Goal: Information Seeking & Learning: Learn about a topic

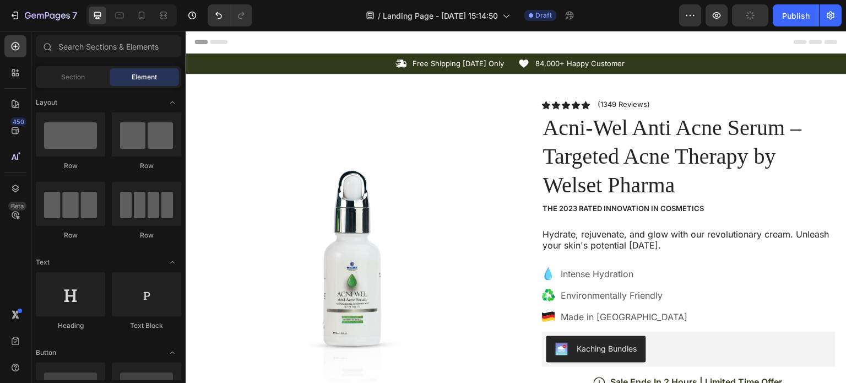
click at [736, 37] on div "Header" at bounding box center [515, 42] width 643 height 22
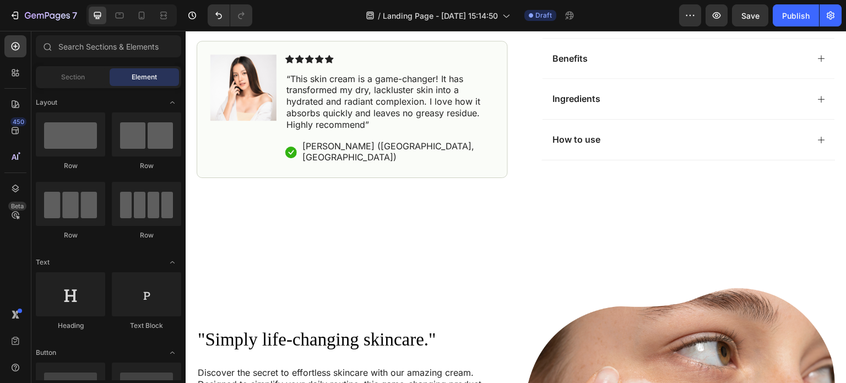
scroll to position [566, 0]
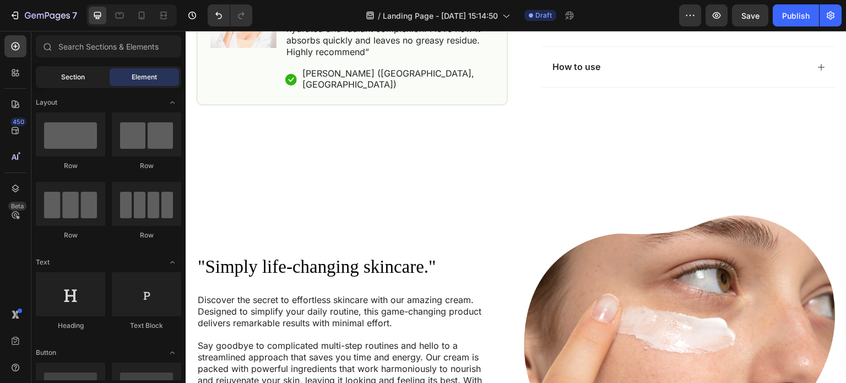
click at [64, 79] on span "Section" at bounding box center [73, 77] width 24 height 10
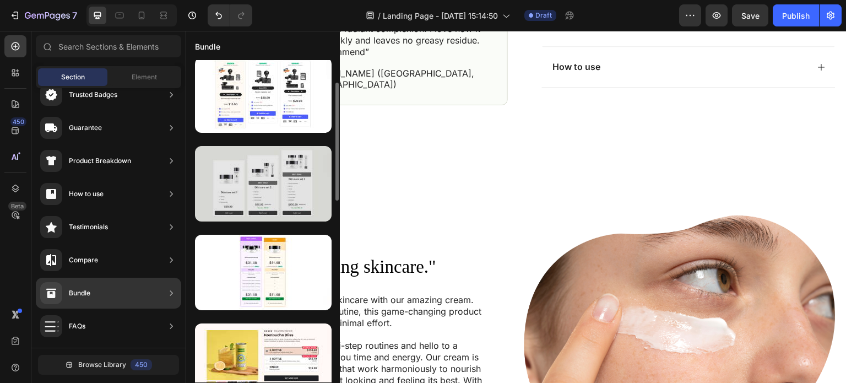
scroll to position [0, 0]
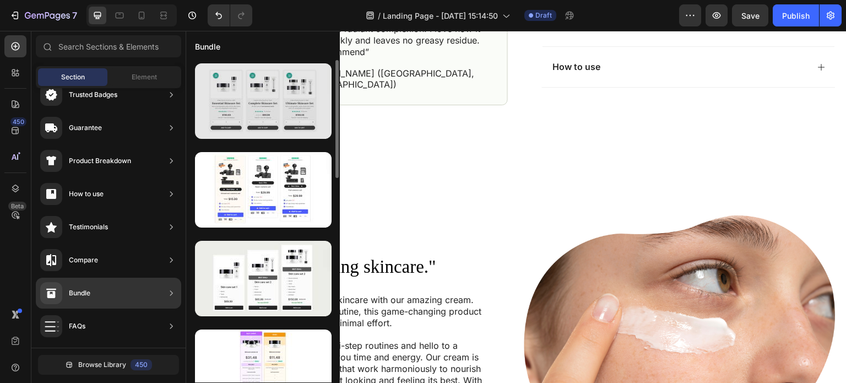
click at [249, 115] on div at bounding box center [263, 100] width 137 height 75
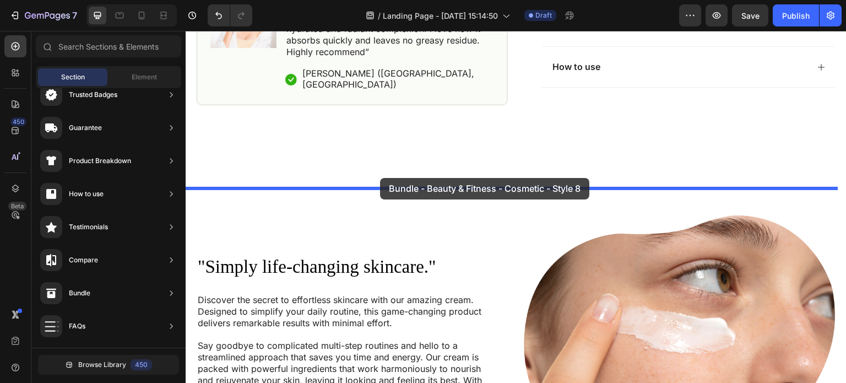
drag, startPoint x: 441, startPoint y: 146, endPoint x: 380, endPoint y: 178, distance: 69.0
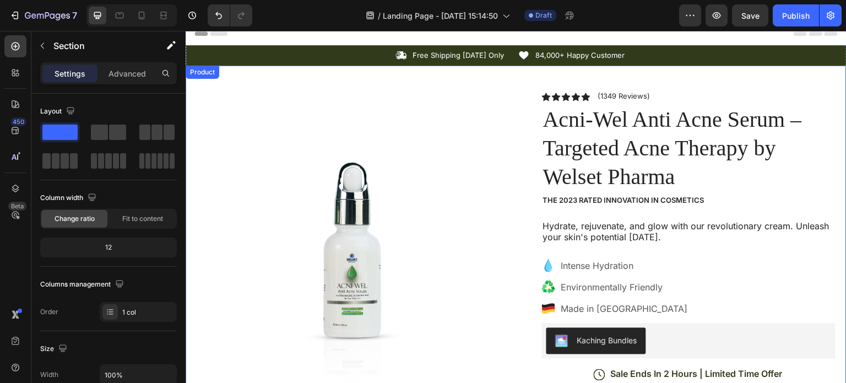
scroll to position [9, 0]
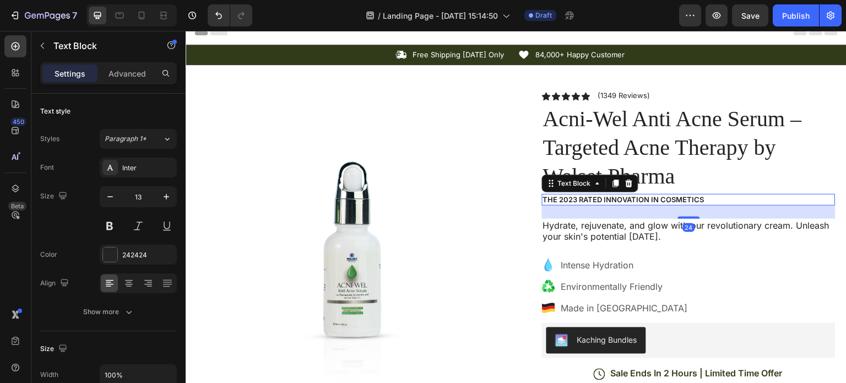
click at [561, 203] on p "The 2023 Rated Innovation in Cosmetics" at bounding box center [688, 199] width 291 height 9
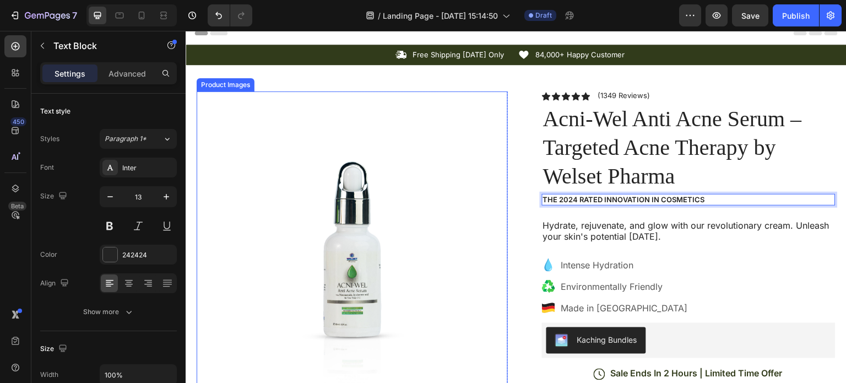
click at [500, 198] on img at bounding box center [352, 246] width 311 height 311
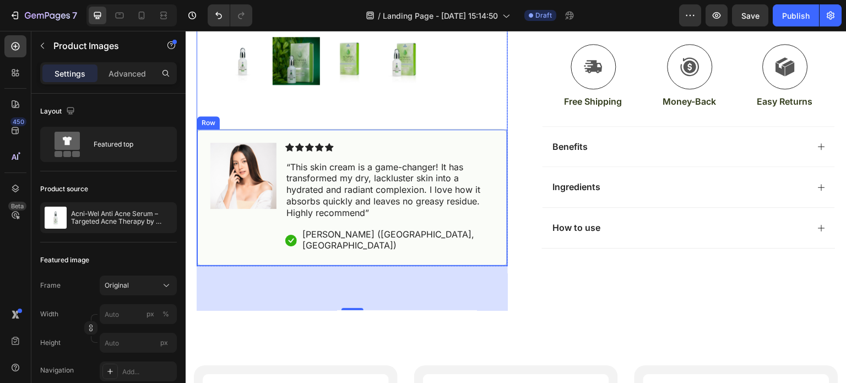
scroll to position [440, 0]
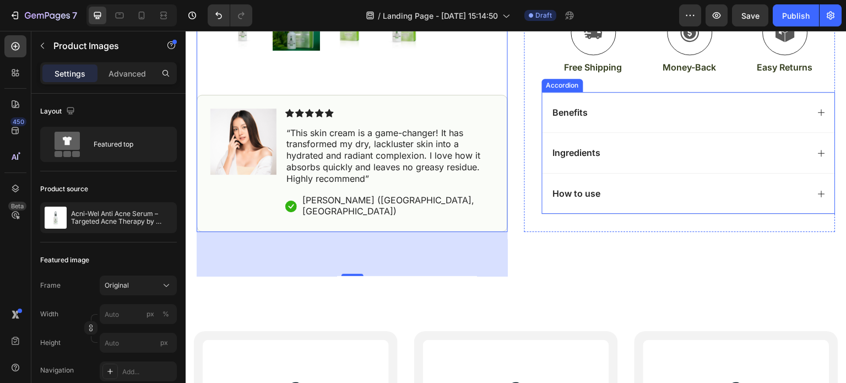
click at [817, 190] on icon at bounding box center [821, 194] width 9 height 9
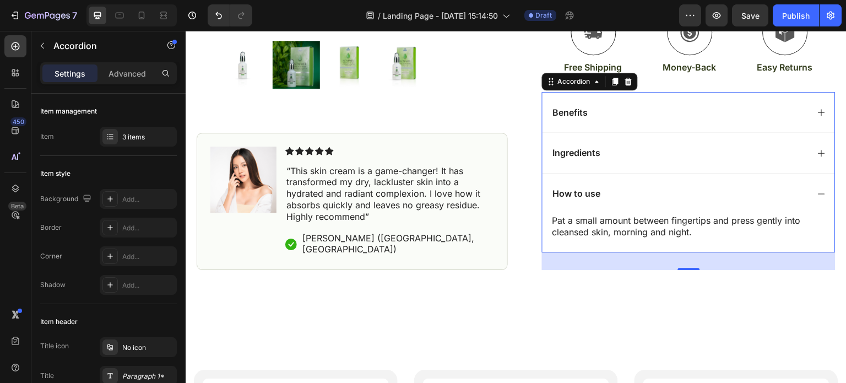
click at [819, 151] on icon at bounding box center [822, 153] width 7 height 7
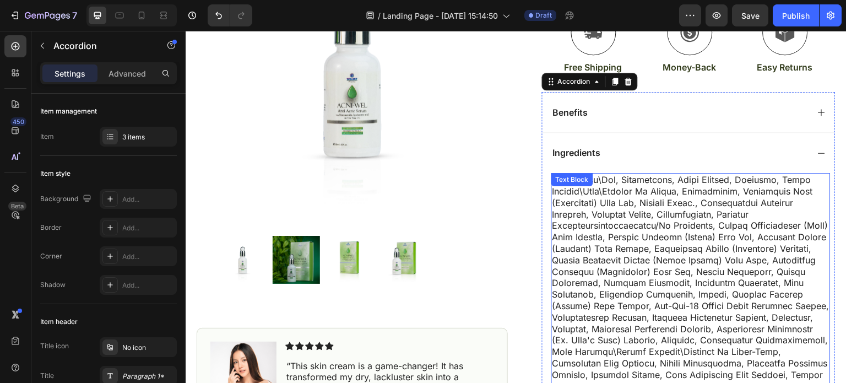
scroll to position [556, 0]
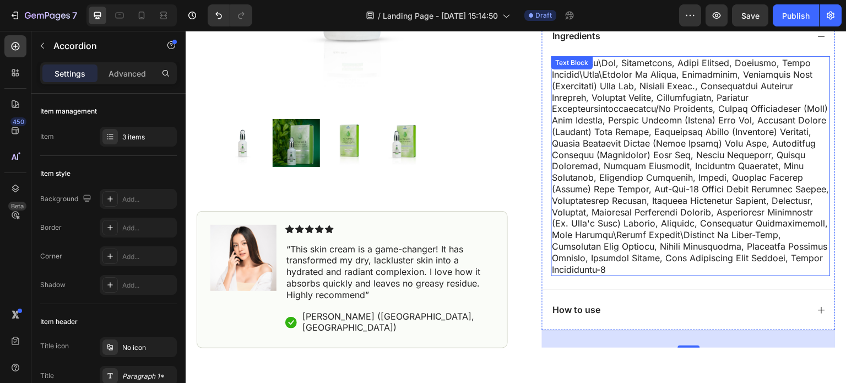
click at [658, 196] on p at bounding box center [691, 166] width 277 height 218
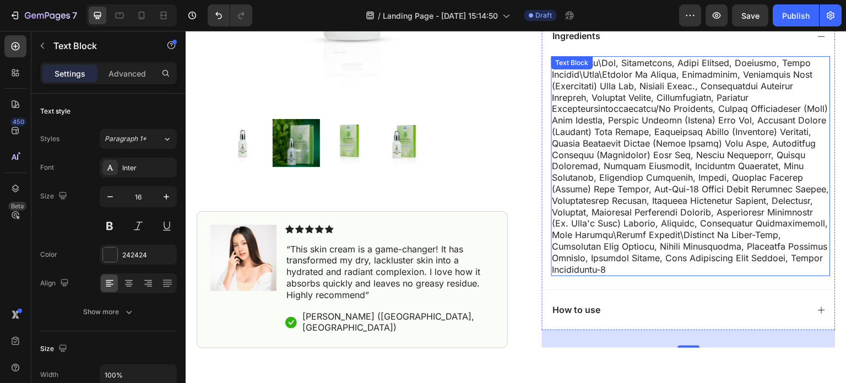
click at [658, 196] on p at bounding box center [691, 166] width 277 height 218
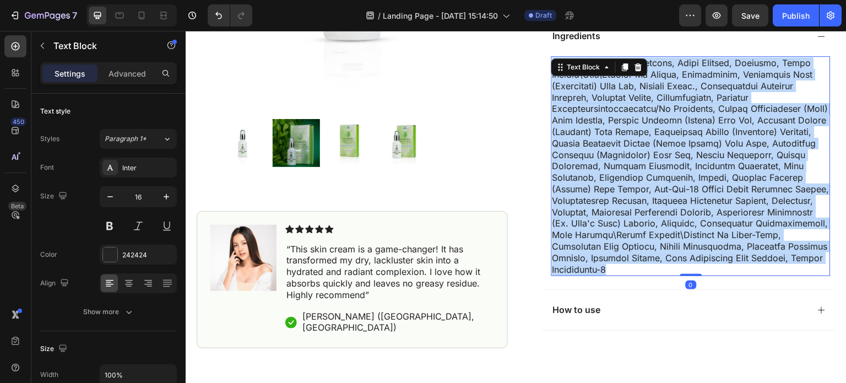
click at [658, 196] on p "Rich Text Editor. Editing area: main" at bounding box center [691, 166] width 277 height 218
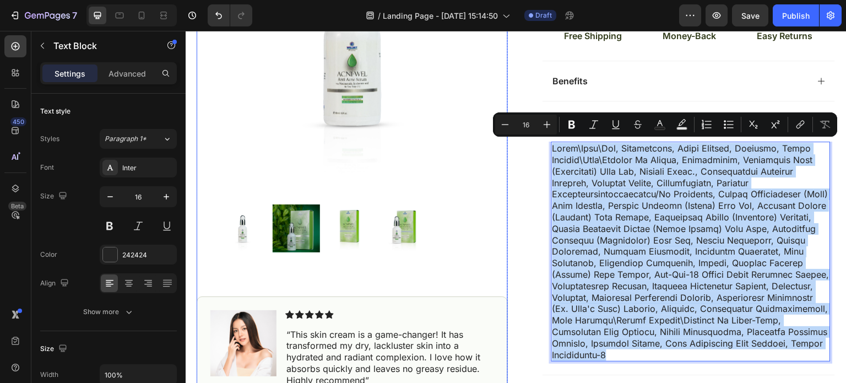
scroll to position [470, 0]
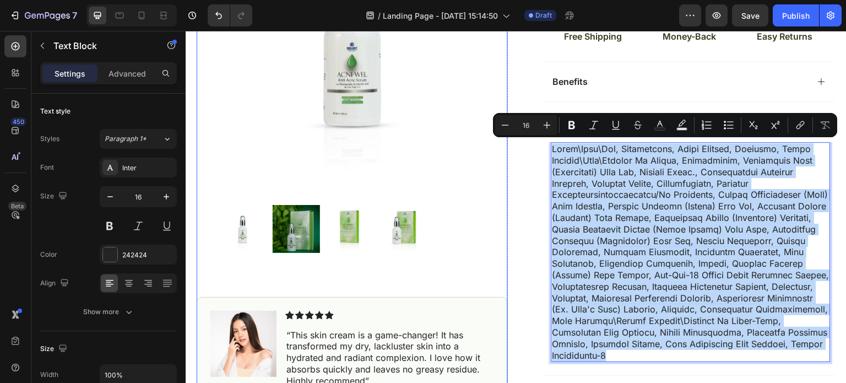
click at [416, 119] on img at bounding box center [352, 35] width 311 height 311
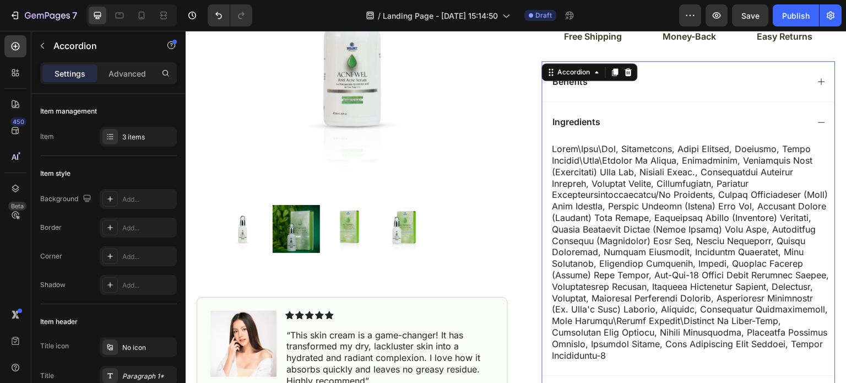
click at [817, 77] on icon at bounding box center [821, 81] width 9 height 9
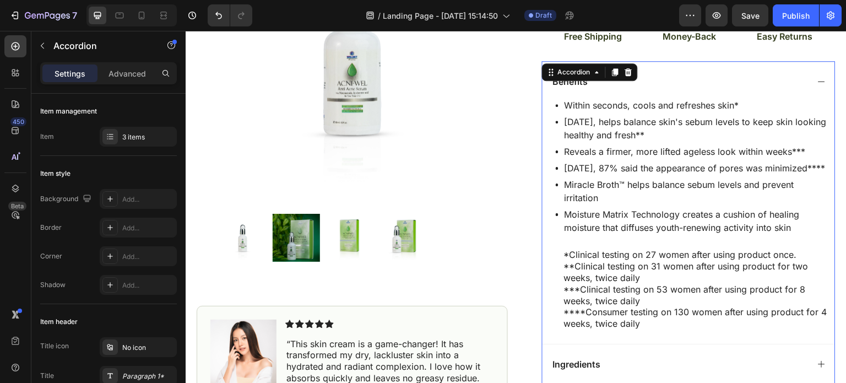
click at [817, 77] on icon at bounding box center [821, 81] width 9 height 9
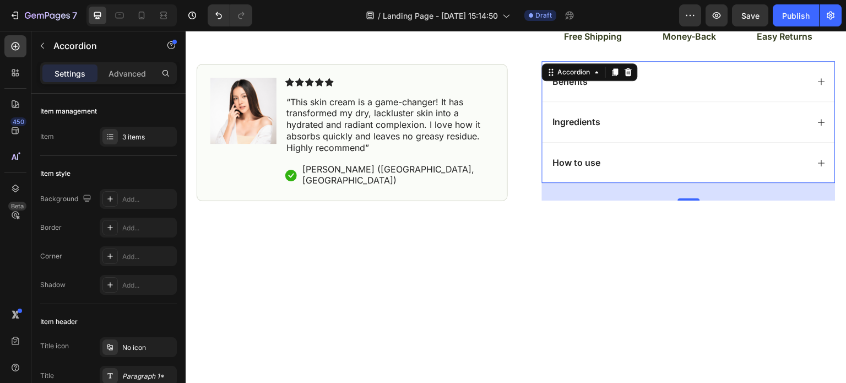
click at [817, 77] on icon at bounding box center [821, 81] width 9 height 9
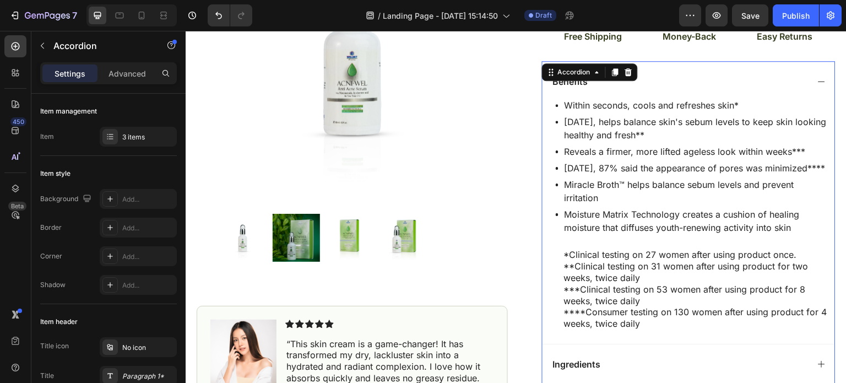
click at [817, 77] on icon at bounding box center [821, 81] width 9 height 9
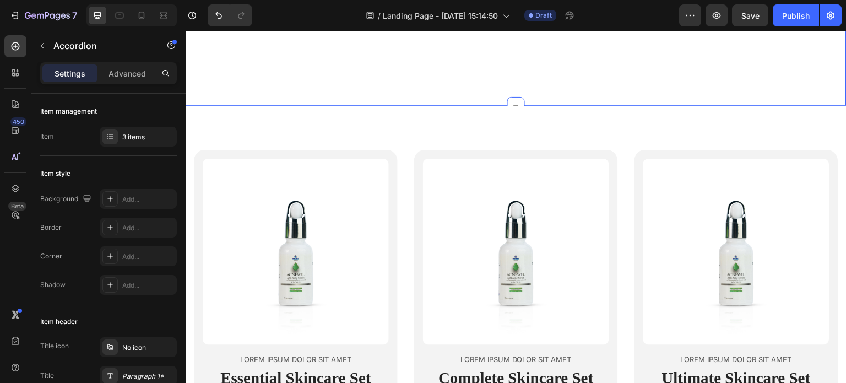
scroll to position [725, 0]
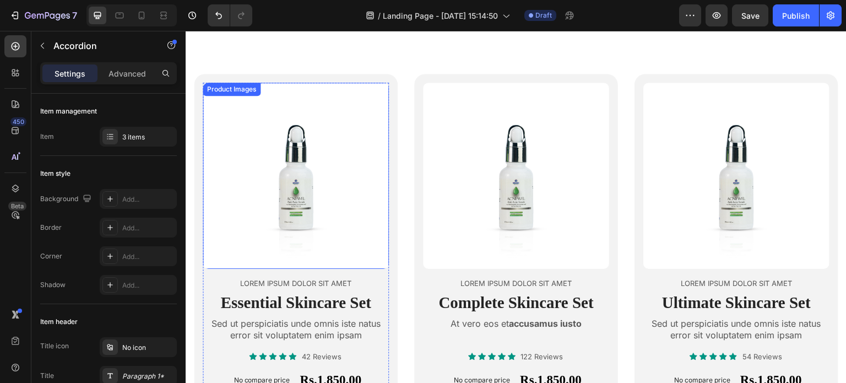
click at [296, 202] on img at bounding box center [296, 176] width 186 height 186
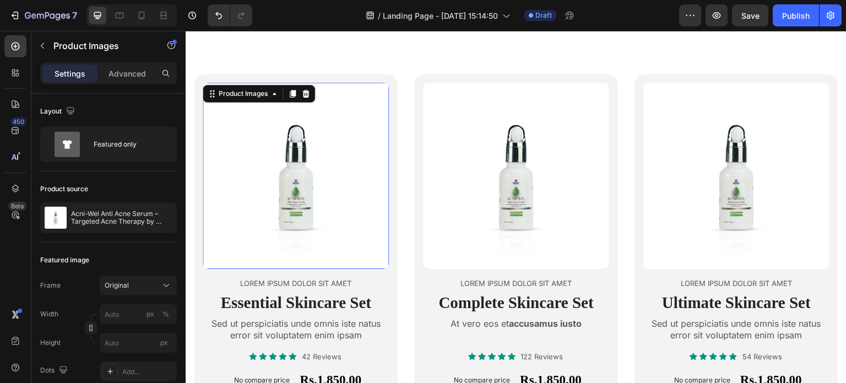
scroll to position [755, 0]
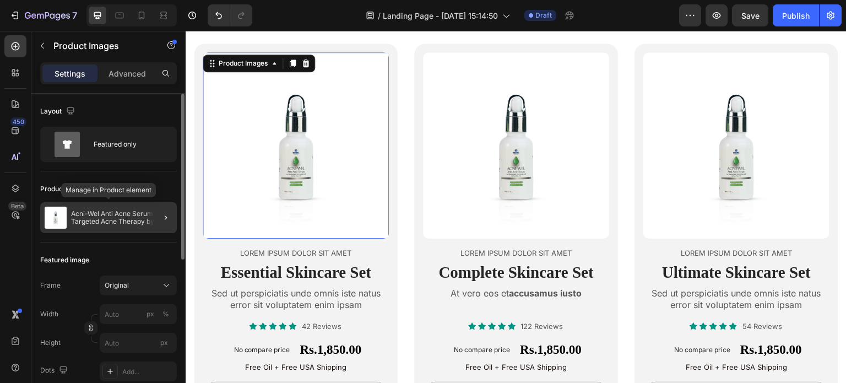
click at [103, 224] on p "Acni-Wel Anti Acne Serum – Targeted Acne Therapy by Welset Pharma" at bounding box center [121, 217] width 101 height 15
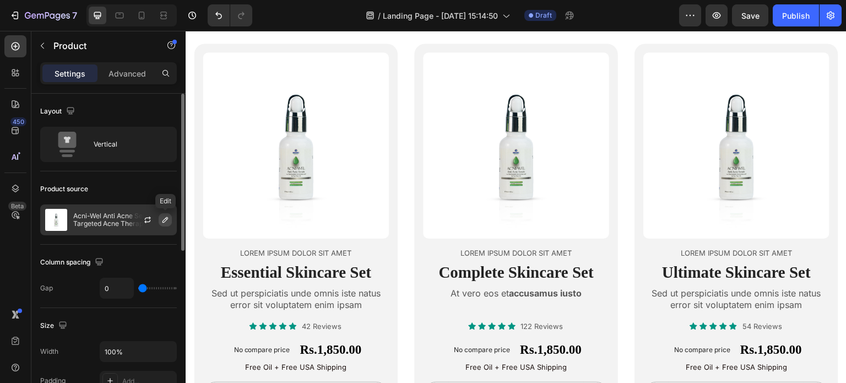
click at [164, 220] on icon "button" at bounding box center [165, 219] width 9 height 9
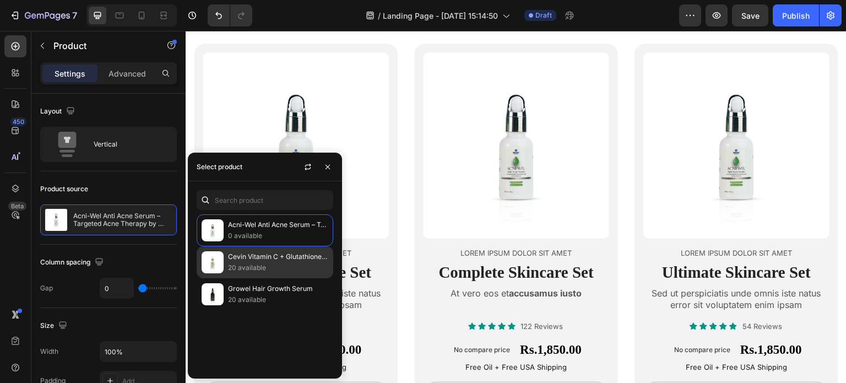
click at [266, 261] on p "Cevin Vitamin C + Glutathione Face Serum – Brightening & Anti-Aging" at bounding box center [278, 256] width 100 height 11
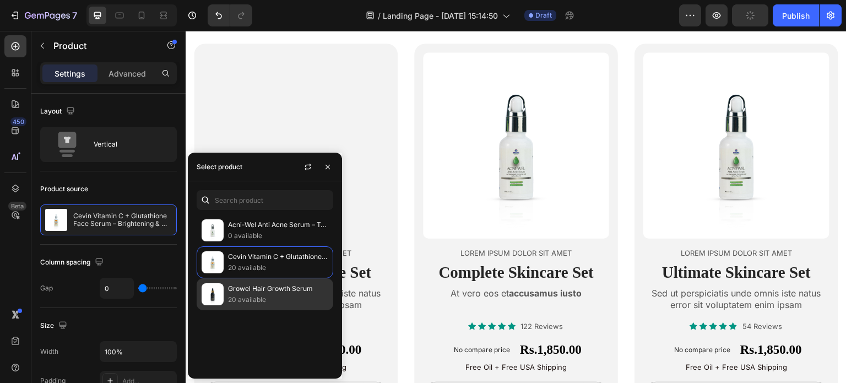
scroll to position [817, 0]
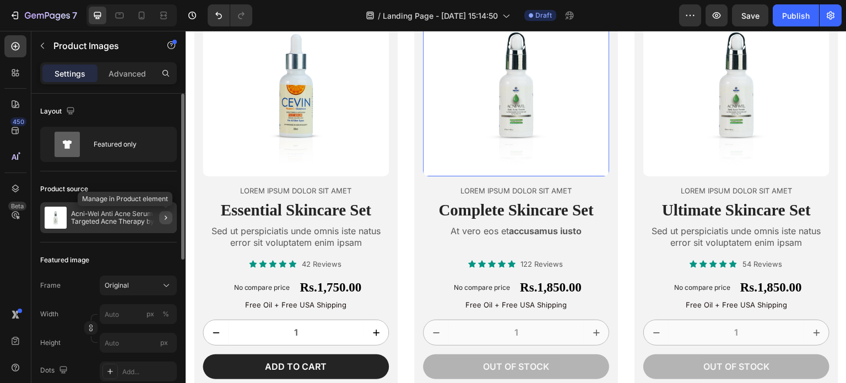
click at [168, 215] on icon "button" at bounding box center [165, 217] width 9 height 9
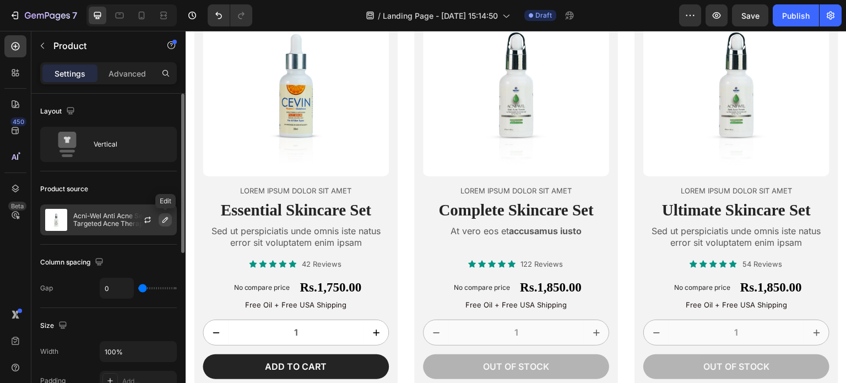
click at [167, 215] on icon "button" at bounding box center [165, 219] width 9 height 9
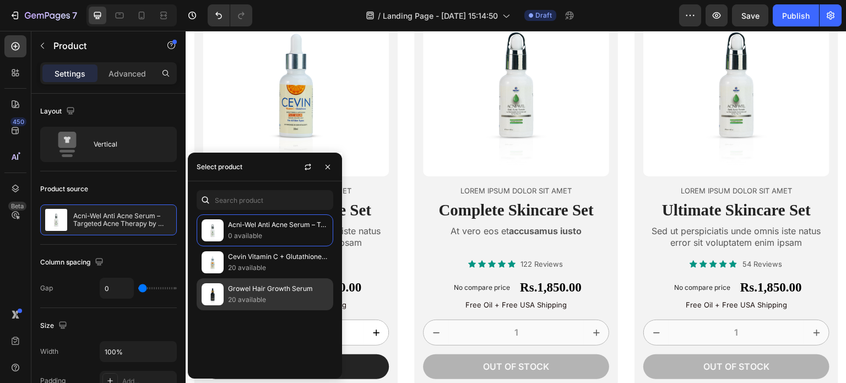
click at [240, 285] on p "Growel Hair Growth Serum" at bounding box center [278, 288] width 100 height 11
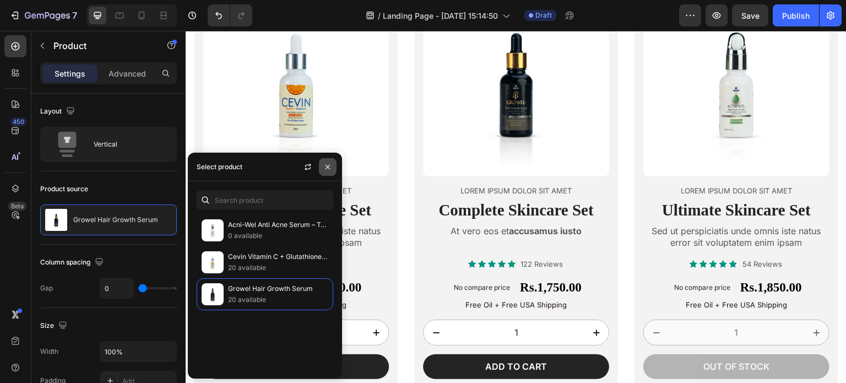
click at [323, 163] on icon "button" at bounding box center [327, 167] width 9 height 9
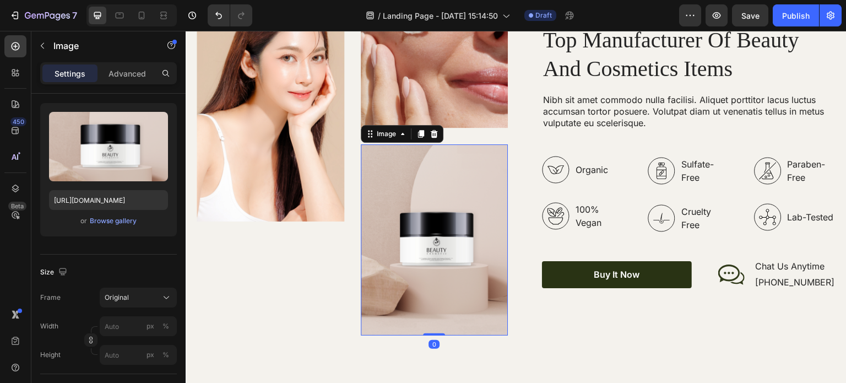
scroll to position [0, 0]
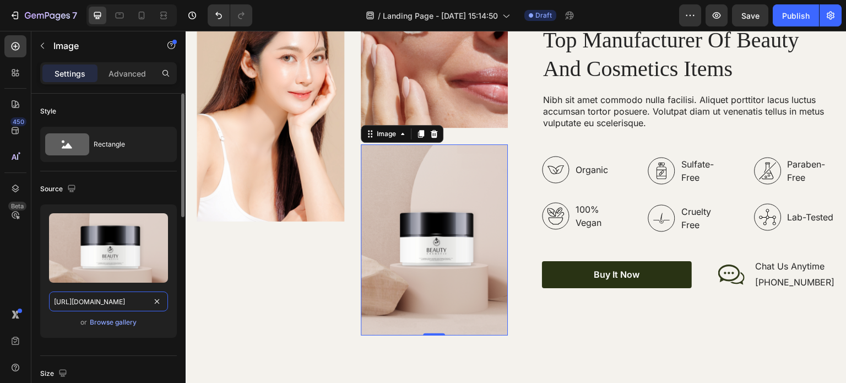
click at [93, 306] on input "[URL][DOMAIN_NAME]" at bounding box center [108, 301] width 119 height 20
click at [103, 319] on div "Browse gallery" at bounding box center [113, 322] width 47 height 10
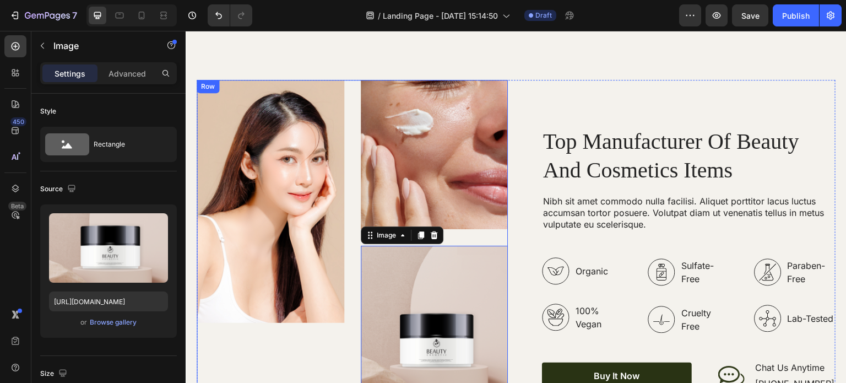
scroll to position [1946, 0]
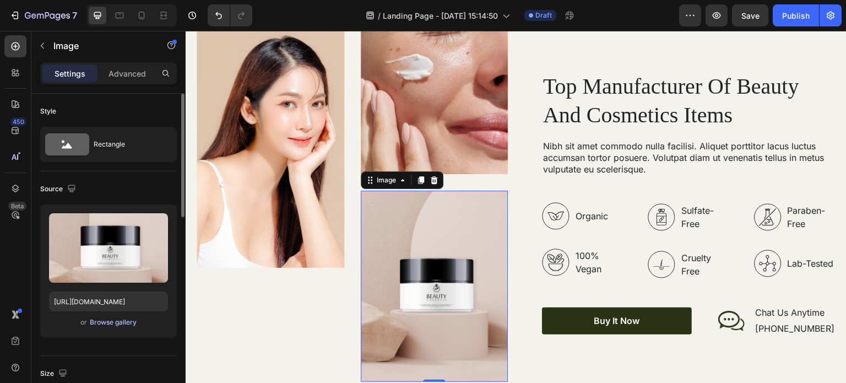
click at [115, 321] on div "Browse gallery" at bounding box center [113, 322] width 47 height 10
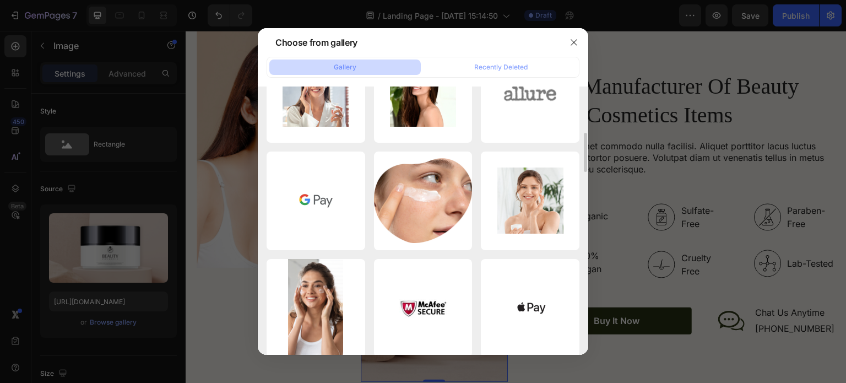
scroll to position [365, 0]
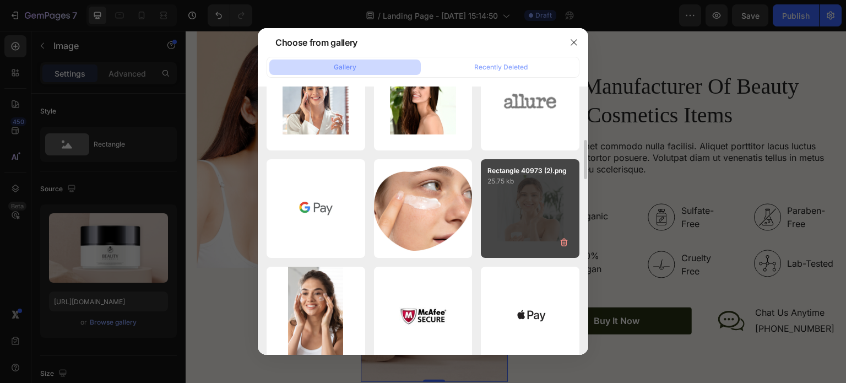
click at [511, 202] on div "Rectangle 40973 (2).png 25.75 kb" at bounding box center [530, 208] width 99 height 99
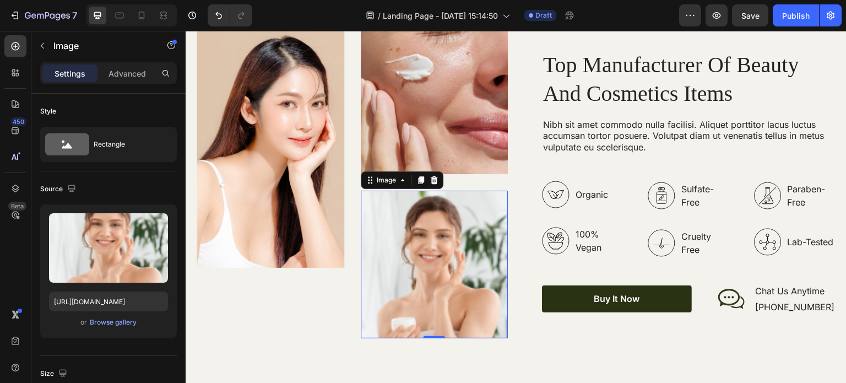
type input "[URL][DOMAIN_NAME]"
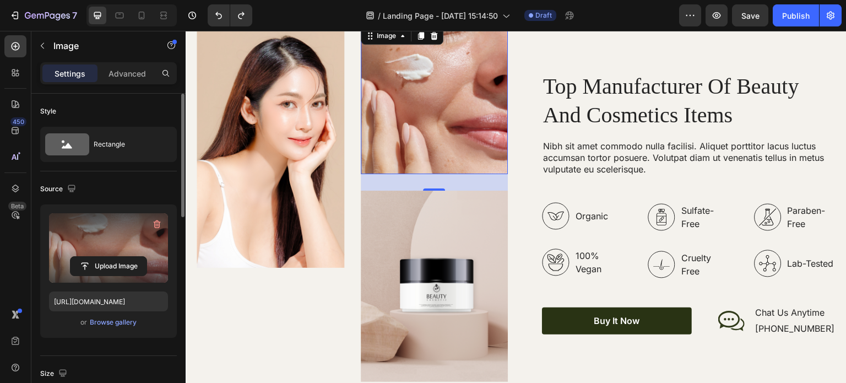
click at [130, 251] on label at bounding box center [108, 247] width 119 height 69
click at [130, 257] on input "file" at bounding box center [109, 266] width 76 height 19
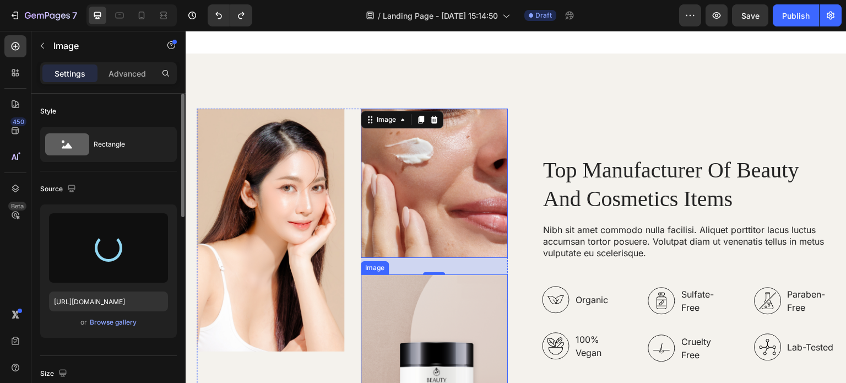
scroll to position [1850, 0]
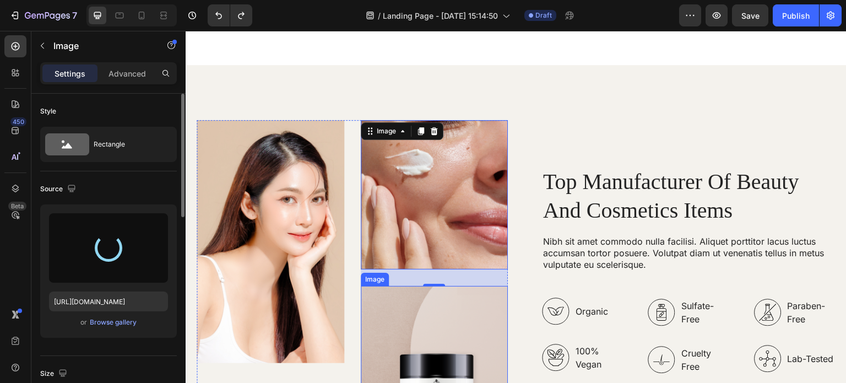
type input "[URL][DOMAIN_NAME]"
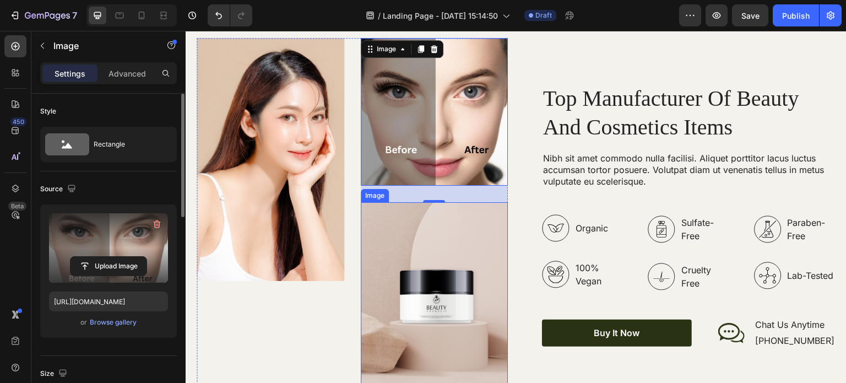
scroll to position [1935, 0]
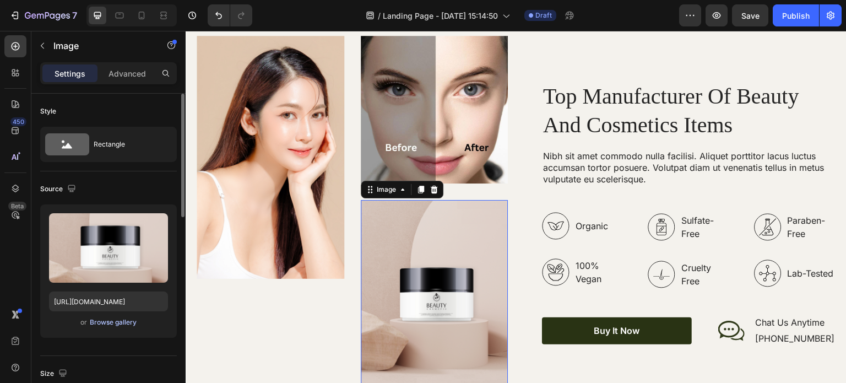
click at [111, 323] on div "Browse gallery" at bounding box center [113, 322] width 47 height 10
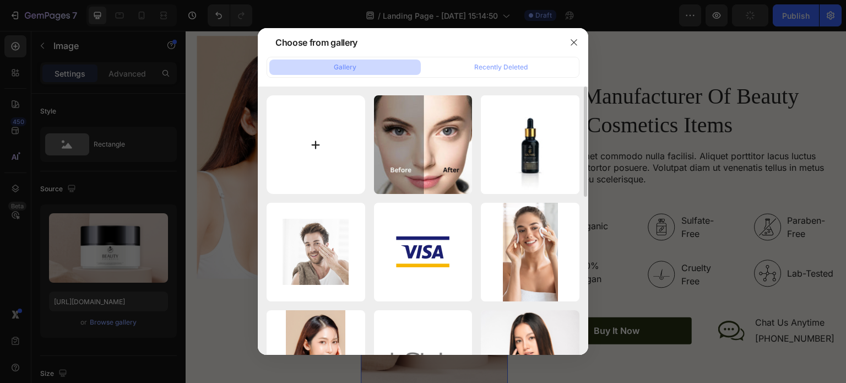
click at [315, 138] on input "file" at bounding box center [316, 144] width 99 height 99
type input "C:\fakepath\Glowest.jpg"
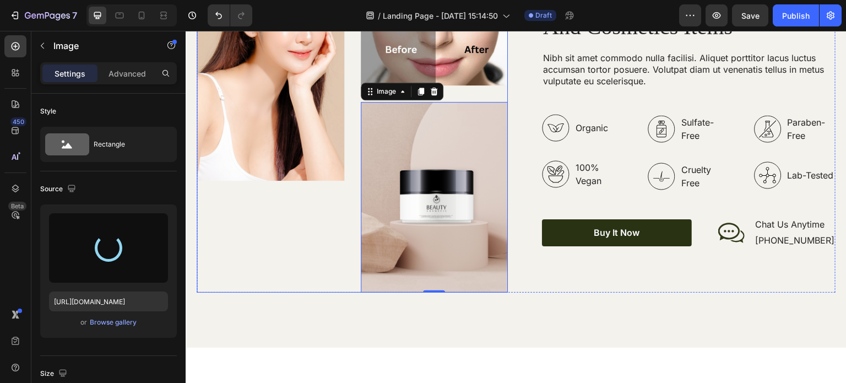
scroll to position [1941, 0]
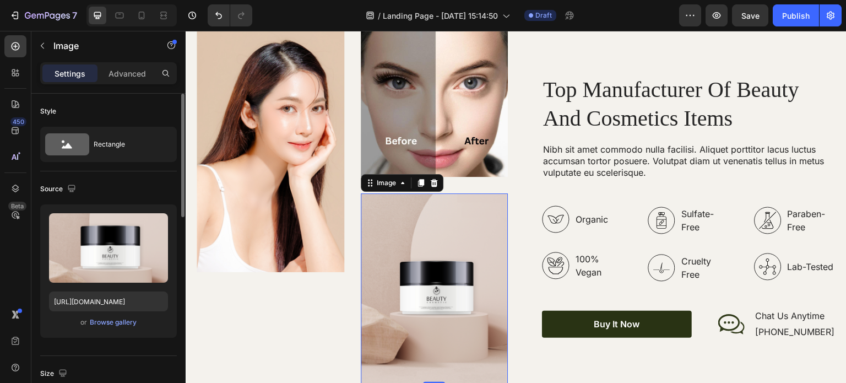
click at [99, 313] on div "Upload Image [URL][DOMAIN_NAME] or Browse gallery" at bounding box center [108, 270] width 137 height 133
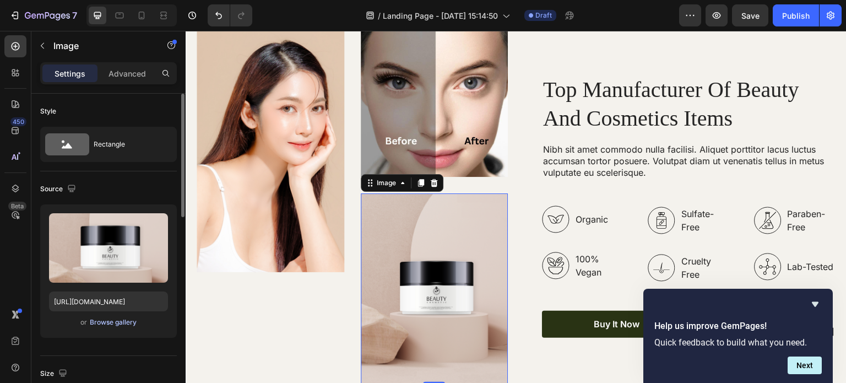
click at [99, 318] on div "Browse gallery" at bounding box center [113, 322] width 47 height 10
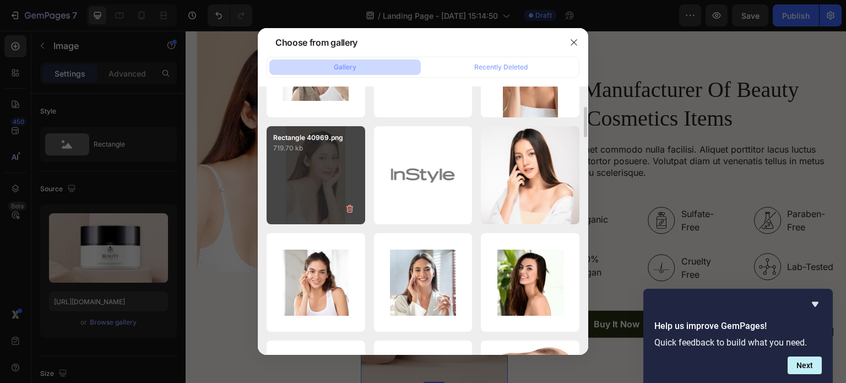
scroll to position [0, 0]
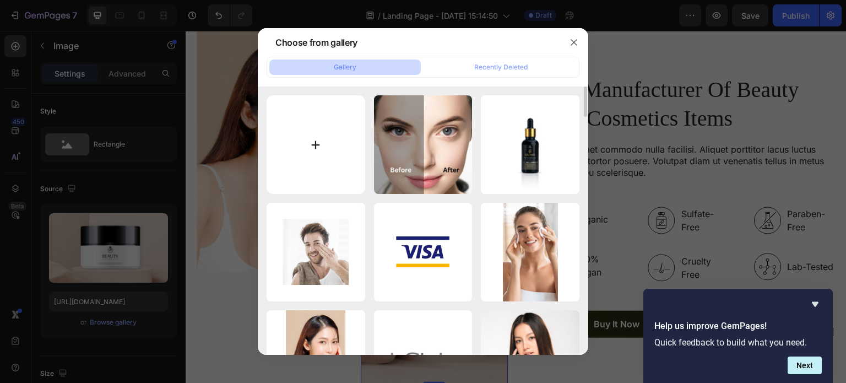
click at [358, 129] on input "file" at bounding box center [316, 144] width 99 height 99
type input "C:\fakepath\Glowest.jpg"
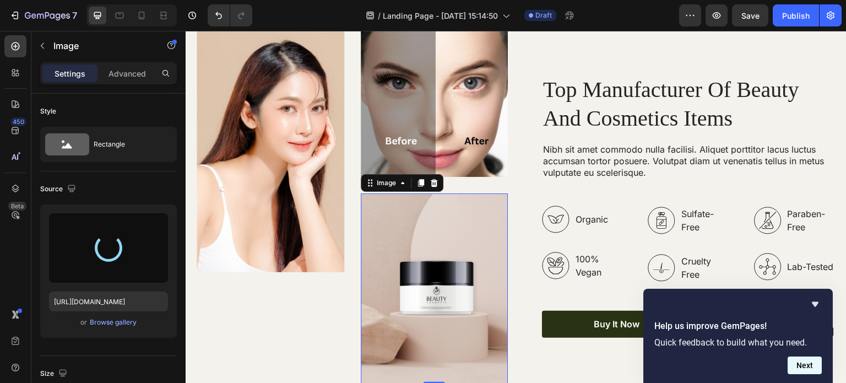
click at [800, 365] on button "Next" at bounding box center [805, 365] width 34 height 18
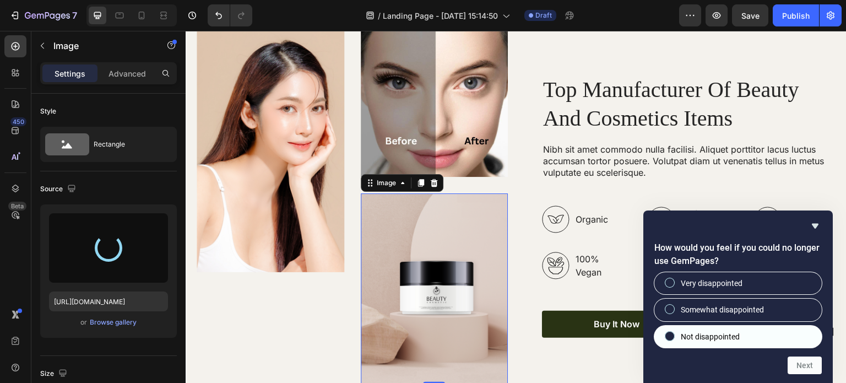
click at [766, 342] on label "Not disappointed" at bounding box center [737, 337] width 167 height 22
click at [674, 339] on input "Not disappointed" at bounding box center [670, 335] width 7 height 7
radio input "true"
click at [809, 371] on button "Next" at bounding box center [805, 365] width 34 height 18
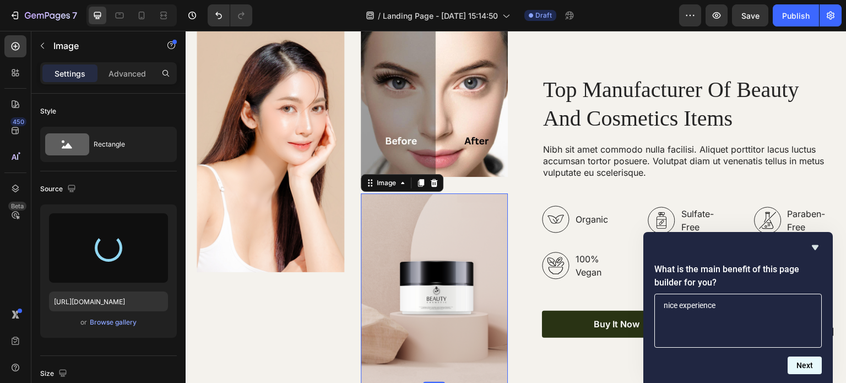
type textarea "nice experience"
click at [806, 369] on button "Next" at bounding box center [805, 365] width 34 height 18
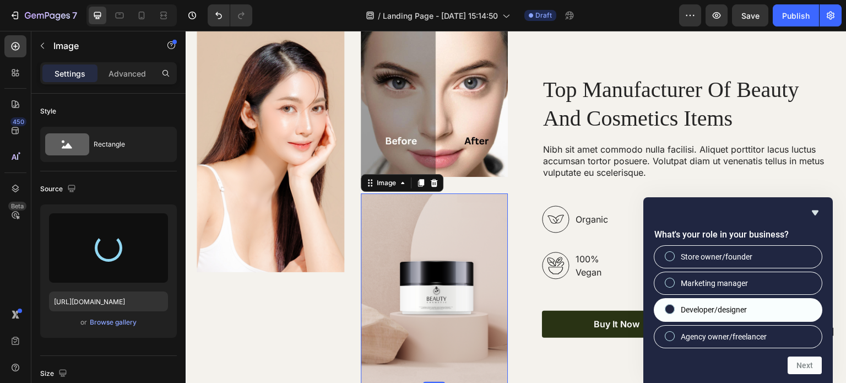
type input "[URL][DOMAIN_NAME]"
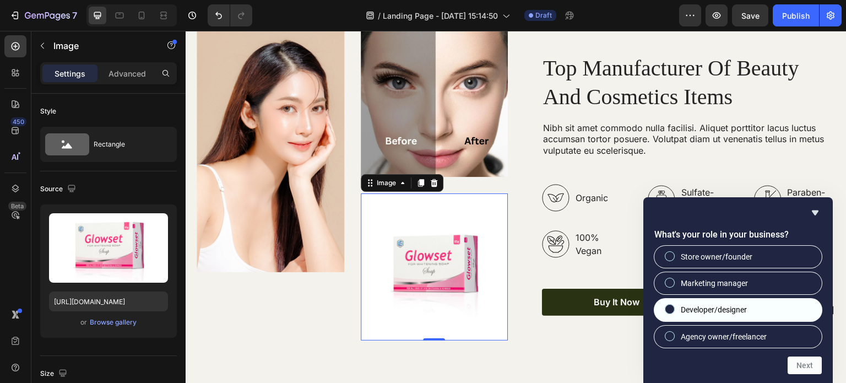
click at [707, 306] on span "Developer/designer" at bounding box center [714, 309] width 66 height 11
click at [674, 306] on input "Developer/designer" at bounding box center [670, 309] width 7 height 7
radio input "true"
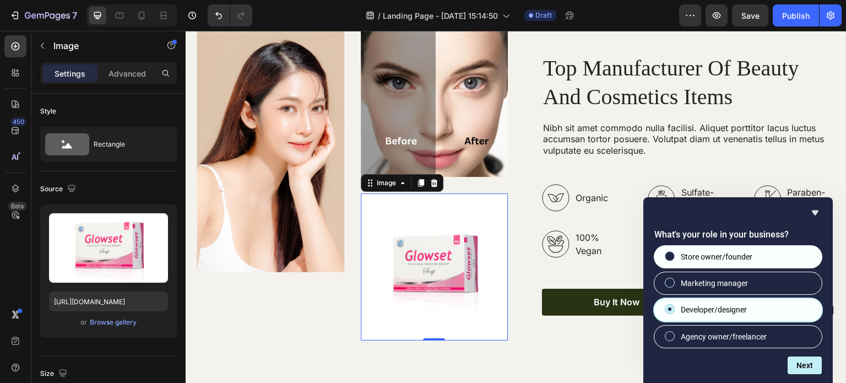
click at [684, 259] on span "Store owner/founder" at bounding box center [717, 256] width 72 height 11
click at [674, 259] on input "Store owner/founder" at bounding box center [670, 255] width 7 height 7
radio input "true"
radio input "false"
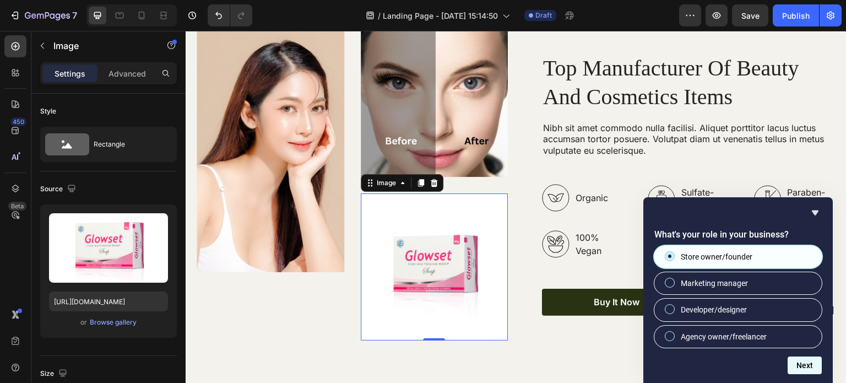
click at [812, 362] on button "Next" at bounding box center [805, 365] width 34 height 18
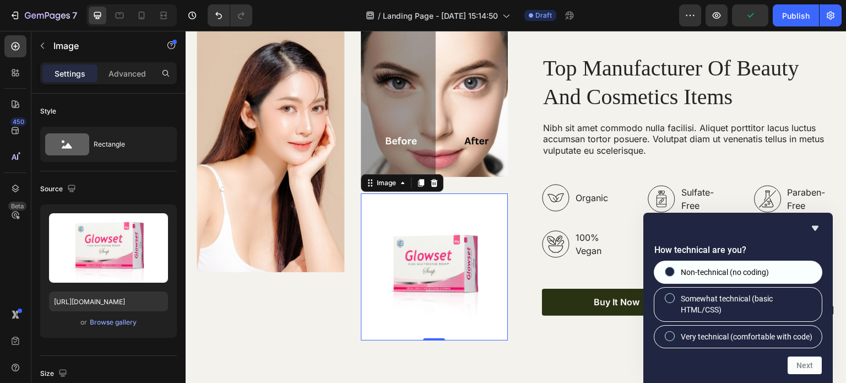
click at [673, 266] on div at bounding box center [669, 271] width 13 height 11
click at [673, 268] on input "Non-technical (no coding)" at bounding box center [670, 271] width 7 height 7
radio input "true"
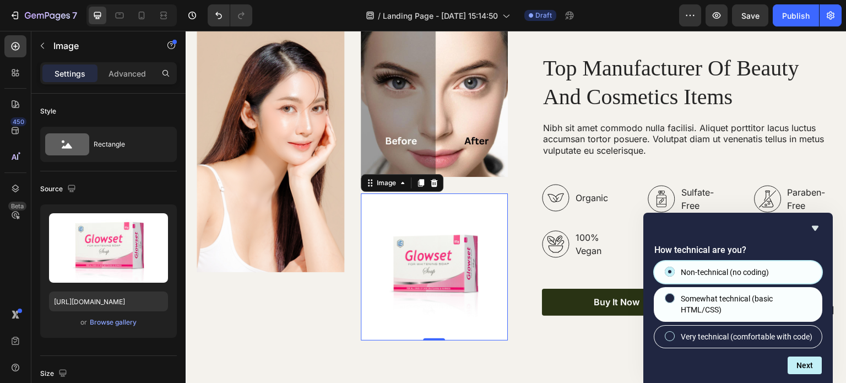
click at [721, 293] on span "Somewhat technical (basic HTML/CSS)" at bounding box center [747, 304] width 132 height 23
click at [674, 295] on input "Somewhat technical (basic HTML/CSS)" at bounding box center [670, 298] width 7 height 7
radio input "true"
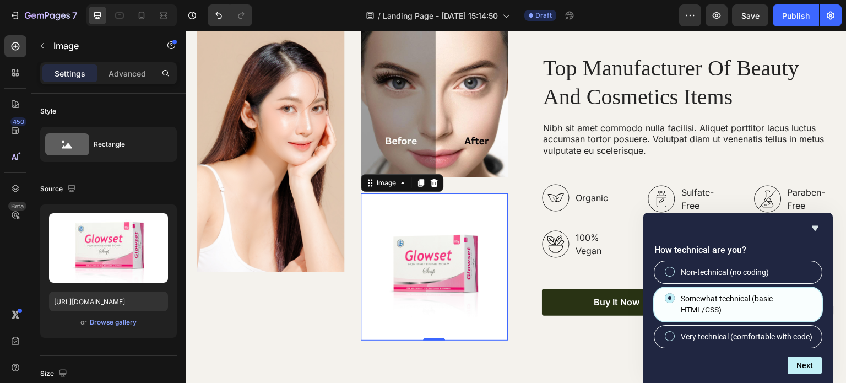
click at [712, 274] on div "Non-technical (no coding) Somewhat technical (basic HTML/CSS) Very technical (c…" at bounding box center [737, 304] width 167 height 86
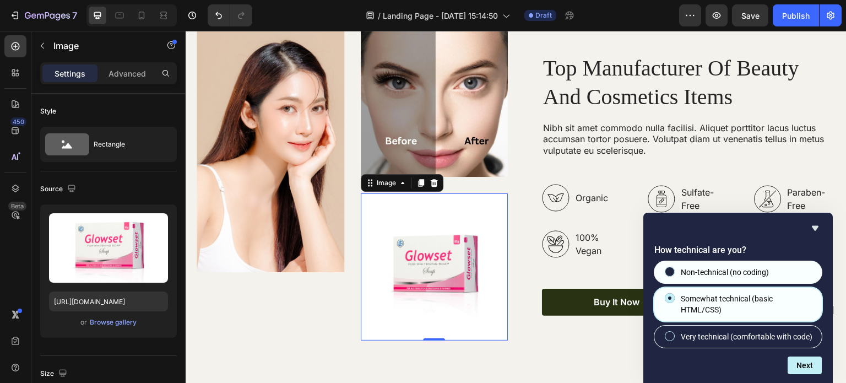
click at [705, 267] on span "Non-technical (no coding)" at bounding box center [725, 272] width 88 height 11
click at [674, 268] on input "Non-technical (no coding)" at bounding box center [670, 271] width 7 height 7
radio input "true"
radio input "false"
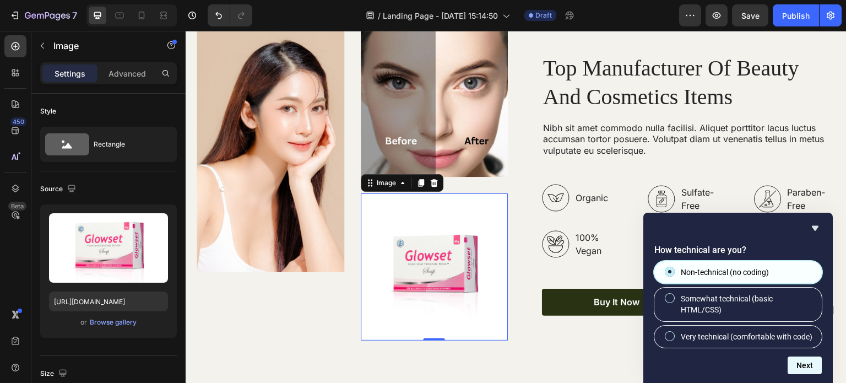
click at [800, 362] on button "Next" at bounding box center [805, 365] width 34 height 18
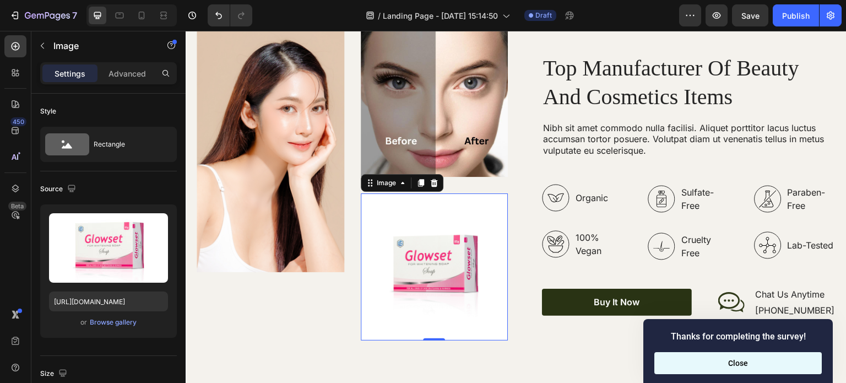
click at [739, 356] on button "Close" at bounding box center [737, 363] width 167 height 22
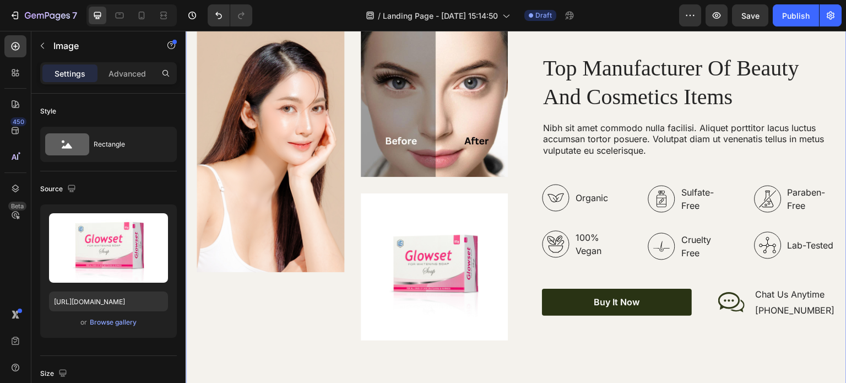
click at [546, 347] on div "Image Image Image Row Top Manufacturer Of Beauty And Cosmetics Items Heading Ni…" at bounding box center [516, 184] width 661 height 421
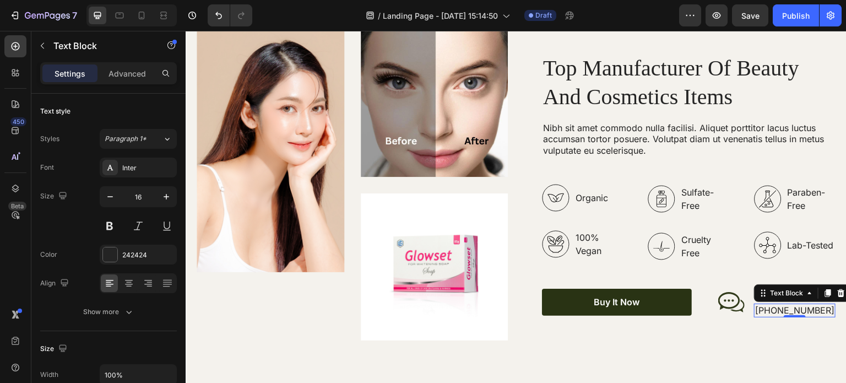
click at [784, 306] on p "[PHONE_NUMBER]" at bounding box center [794, 311] width 79 height 12
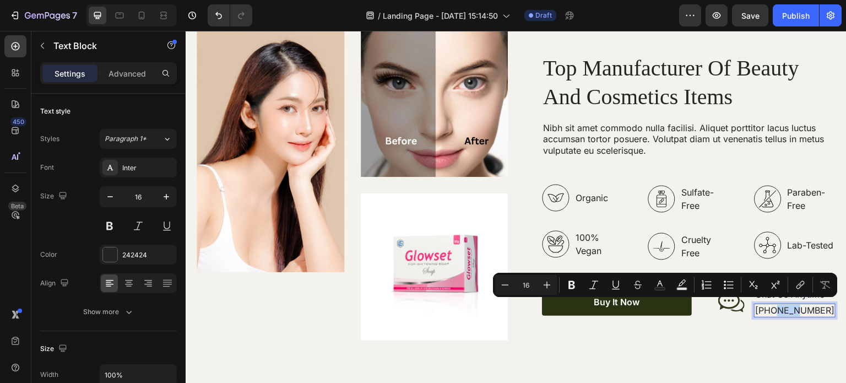
click at [784, 306] on p "[PHONE_NUMBER]" at bounding box center [794, 311] width 79 height 12
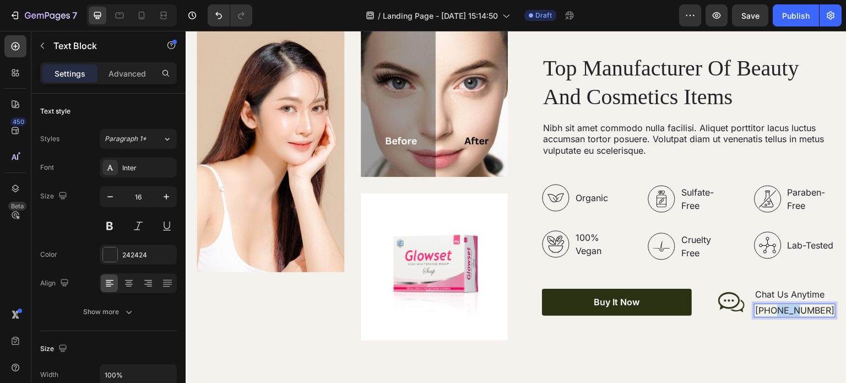
click at [784, 306] on p "[PHONE_NUMBER]" at bounding box center [794, 311] width 79 height 12
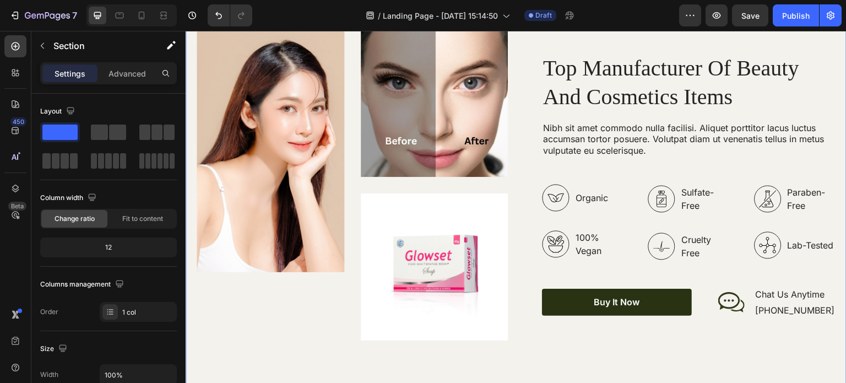
click at [749, 344] on div "Image Image Image Row Top Manufacturer Of Beauty And Cosmetics Items Heading Ni…" at bounding box center [516, 184] width 661 height 421
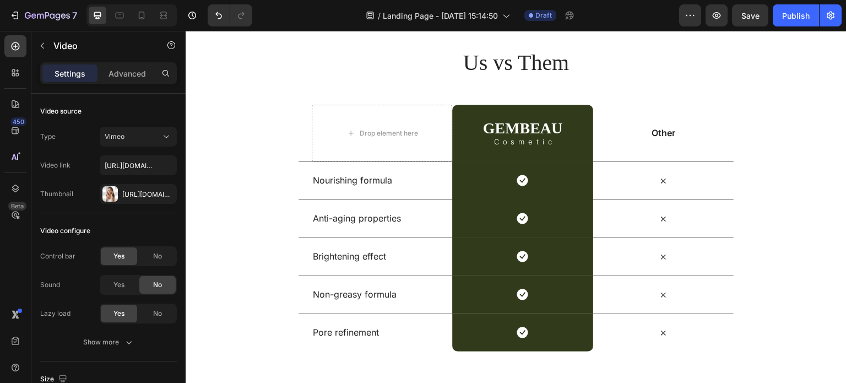
scroll to position [2744, 0]
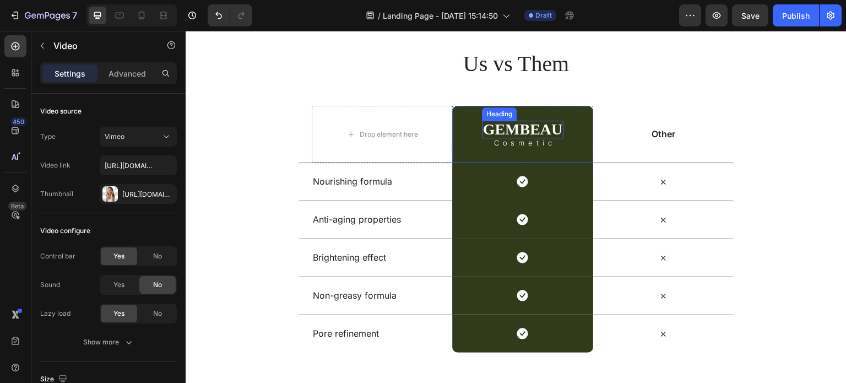
click at [496, 127] on h2 "GEMBEAU" at bounding box center [523, 130] width 82 height 18
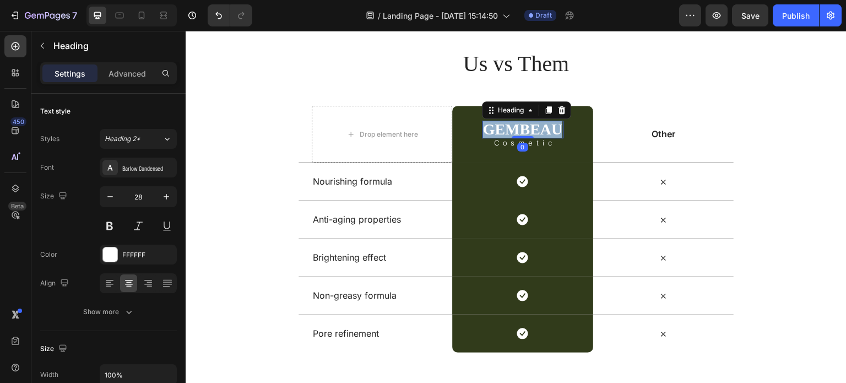
click at [496, 127] on h2 "GEMBEAU" at bounding box center [523, 130] width 82 height 18
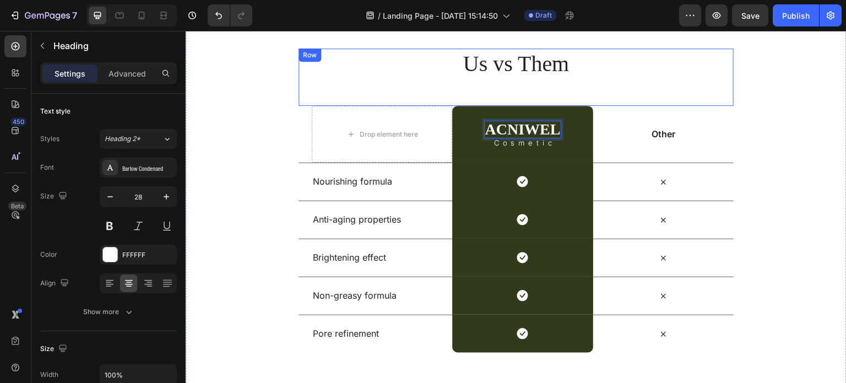
click at [375, 89] on div "Us vs Them Heading" at bounding box center [516, 76] width 435 height 57
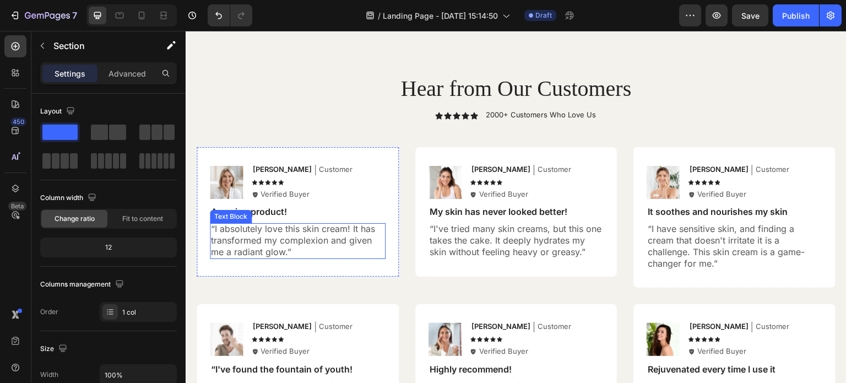
scroll to position [3122, 0]
click at [524, 226] on p "“I've tried many skin creams, but this one takes the cake. It deeply hydrates m…" at bounding box center [517, 240] width 174 height 34
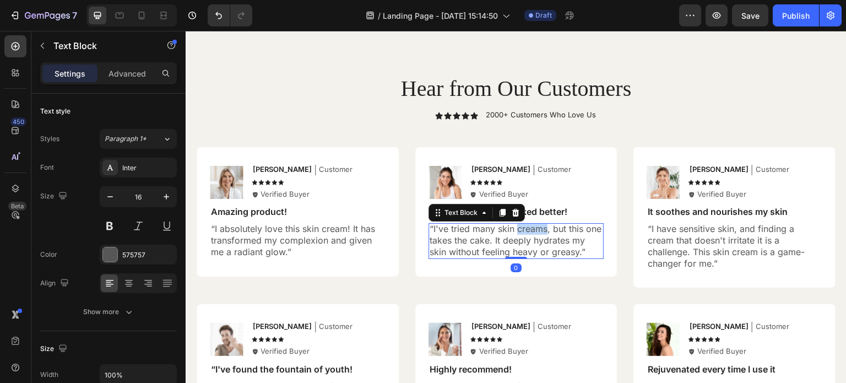
click at [524, 226] on p "“I've tried many skin creams, but this one takes the cake. It deeply hydrates m…" at bounding box center [517, 240] width 174 height 34
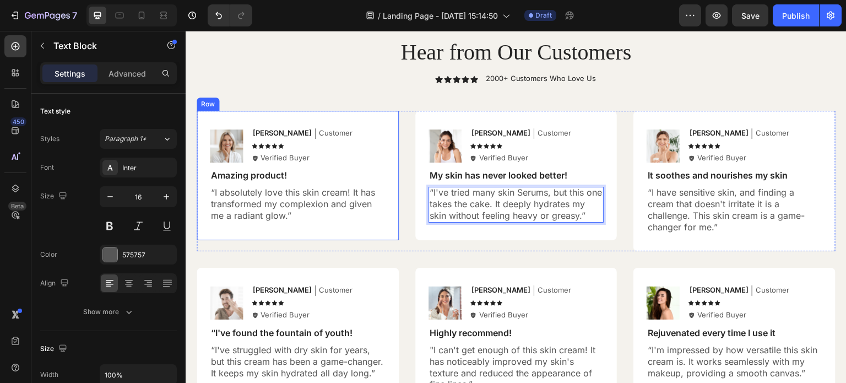
scroll to position [3159, 0]
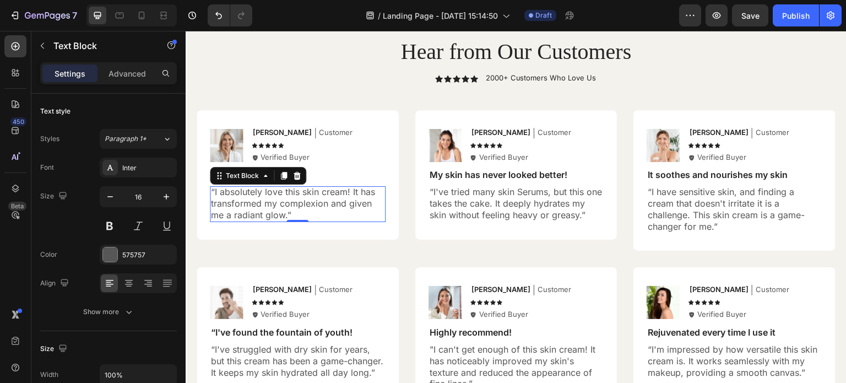
click at [332, 191] on p "“I absolutely love this skin cream! It has transformed my complexion and given …" at bounding box center [298, 203] width 174 height 34
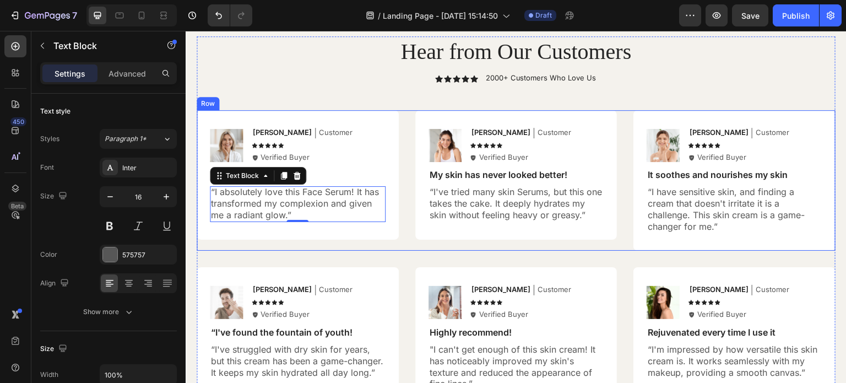
click at [304, 241] on div "Image [PERSON_NAME] Text Block Customer Text Block Row Icon Icon Icon Icon Icon…" at bounding box center [298, 180] width 202 height 141
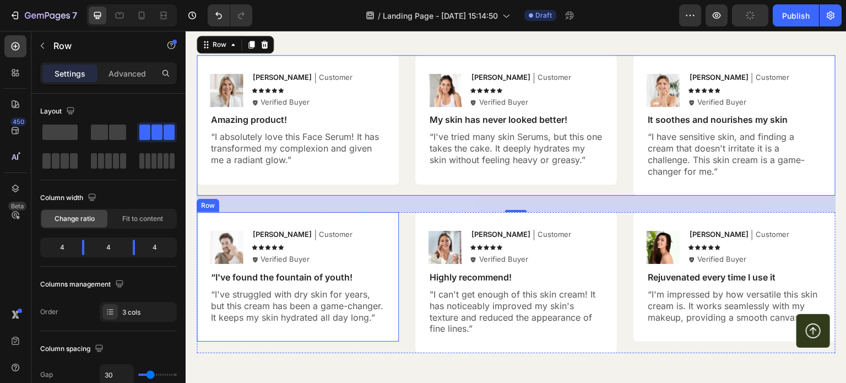
scroll to position [3259, 0]
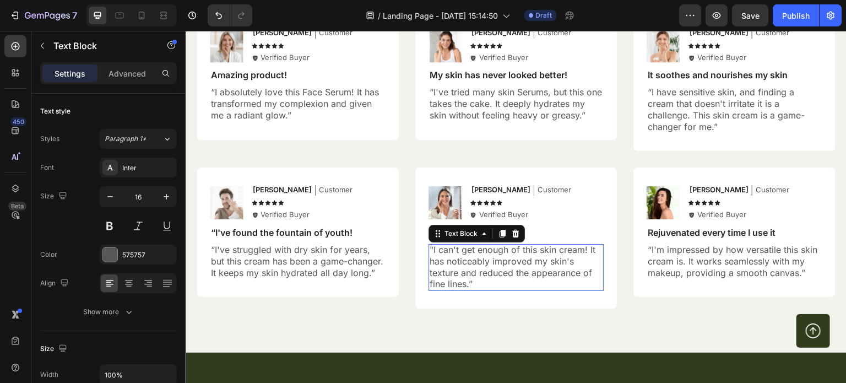
click at [565, 248] on p ""I can't get enough of this skin cream! It has noticeably improved my skin's te…" at bounding box center [517, 267] width 174 height 46
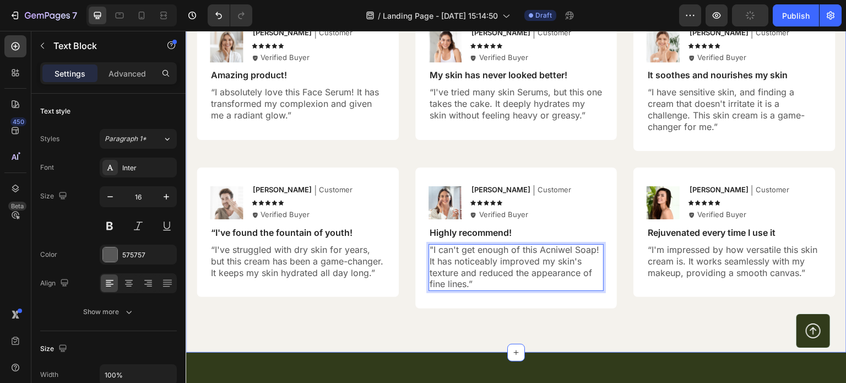
click at [544, 311] on div "Hear from Our Customers Heading Icon Icon Icon Icon Icon Icon List 2000+ Custom…" at bounding box center [516, 123] width 661 height 460
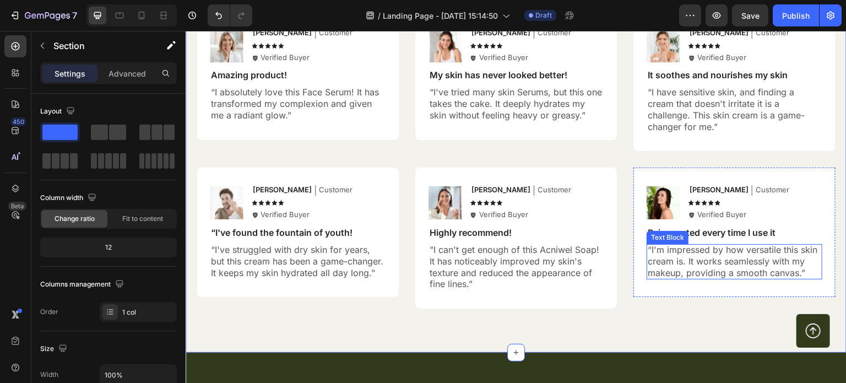
click at [664, 258] on p "“I'm impressed by how versatile this skin cream is. It works seamlessly with my…" at bounding box center [735, 261] width 174 height 34
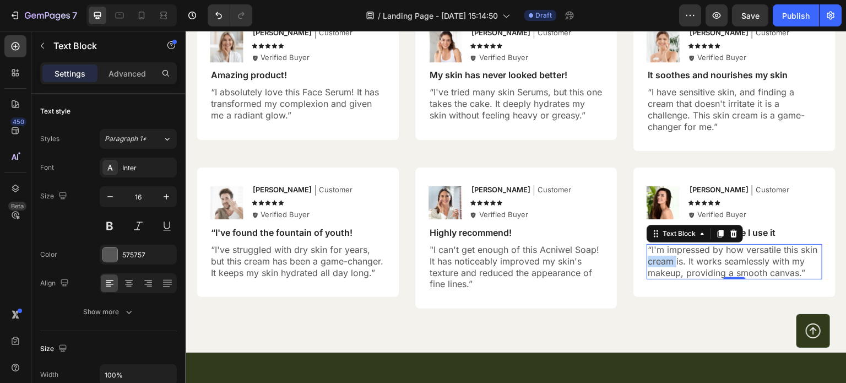
click at [664, 258] on p "“I'm impressed by how versatile this skin cream is. It works seamlessly with my…" at bounding box center [735, 261] width 174 height 34
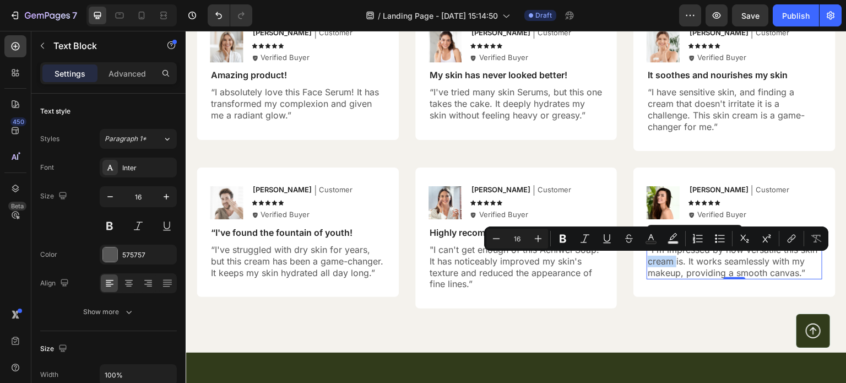
click at [664, 258] on p "“I'm impressed by how versatile this skin cream is. It works seamlessly with my…" at bounding box center [735, 261] width 174 height 34
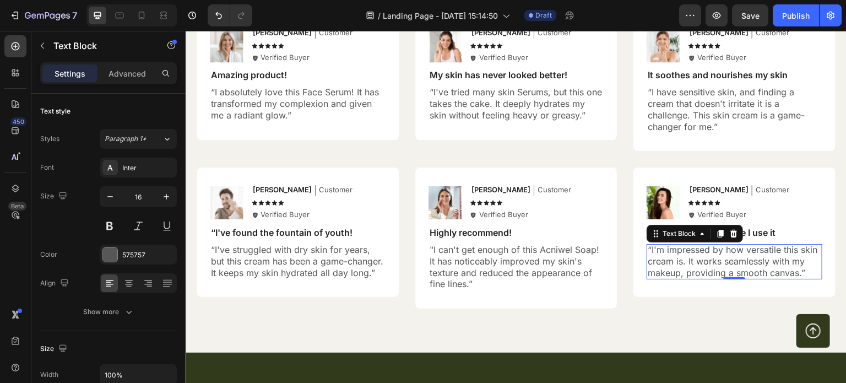
click at [664, 258] on p "“I'm impressed by how versatile this skin cream is. It works seamlessly with my…" at bounding box center [735, 261] width 174 height 34
click at [799, 248] on p "“I'm impressed by how versatile this skin Cevin is. It works seamlessly with my…" at bounding box center [735, 261] width 174 height 34
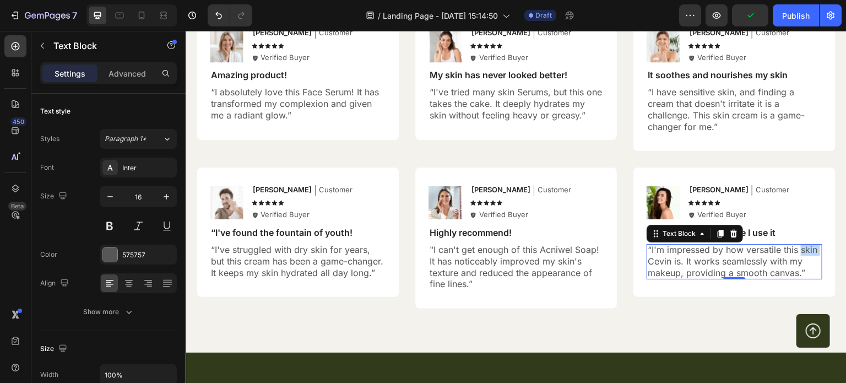
click at [799, 248] on p "“I'm impressed by how versatile this skin Cevin is. It works seamlessly with my…" at bounding box center [735, 261] width 174 height 34
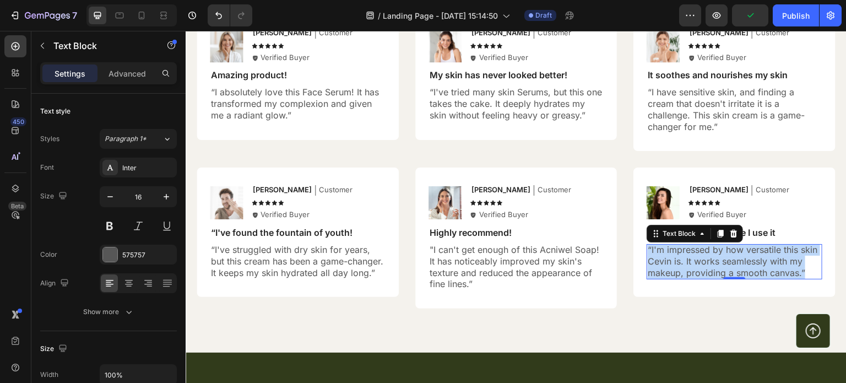
click at [799, 248] on p "“I'm impressed by how versatile this skin Cevin is. It works seamlessly with my…" at bounding box center [735, 261] width 174 height 34
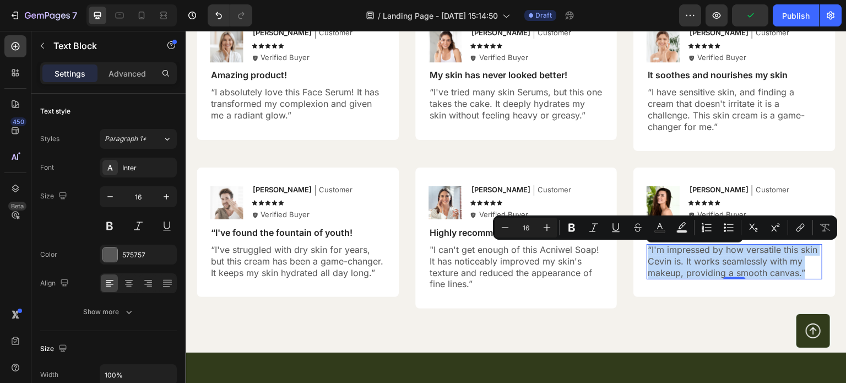
click at [799, 248] on p "“I'm impressed by how versatile this skin Cevin is. It works seamlessly with my…" at bounding box center [735, 261] width 174 height 34
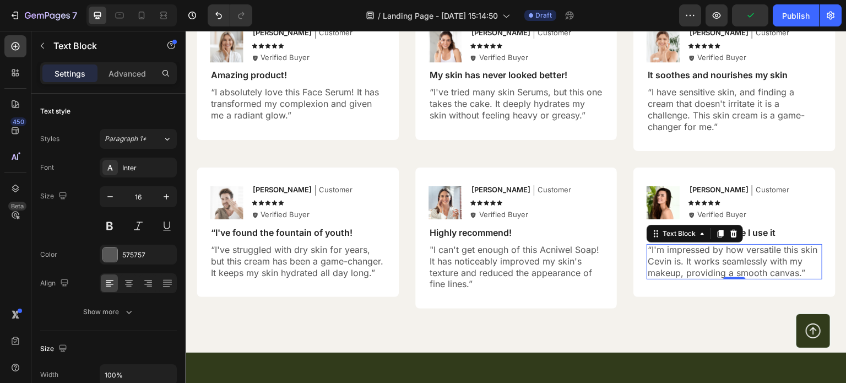
click at [799, 248] on p "“I'm impressed by how versatile this skin Cevin is. It works seamlessly with my…" at bounding box center [735, 261] width 174 height 34
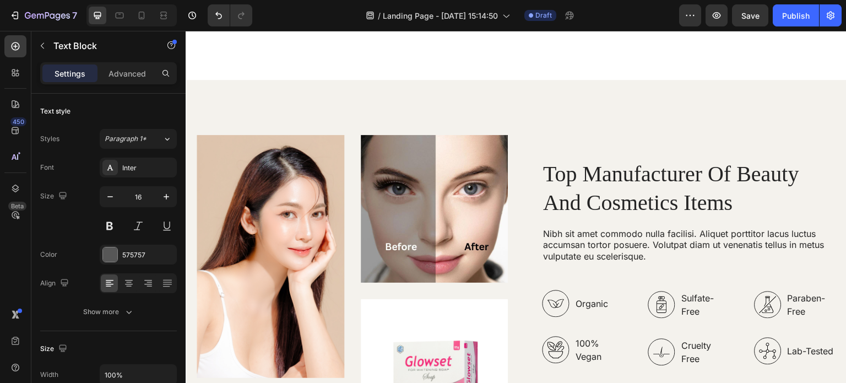
scroll to position [1928, 0]
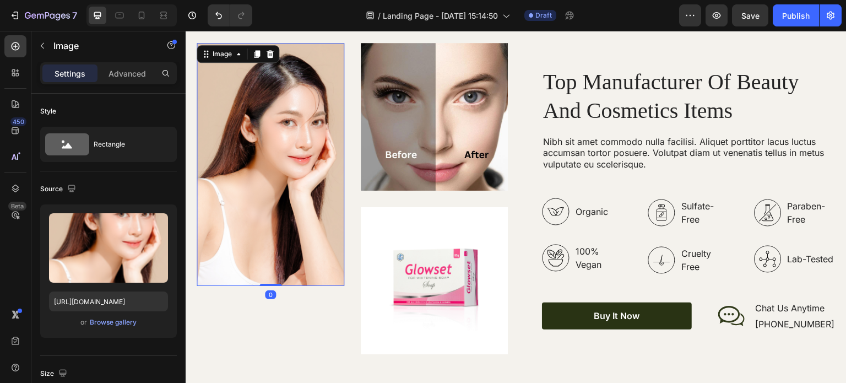
click at [269, 278] on div "Image 0" at bounding box center [271, 164] width 148 height 243
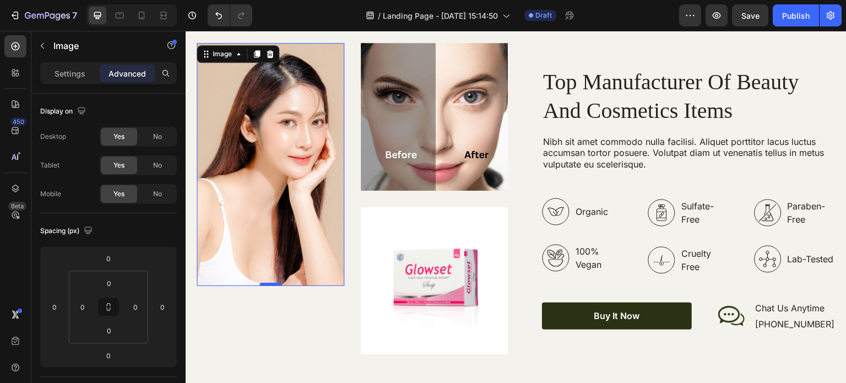
click at [267, 283] on div at bounding box center [270, 284] width 22 height 3
click at [267, 277] on div "Image 0" at bounding box center [271, 164] width 148 height 243
click at [264, 286] on div at bounding box center [270, 287] width 22 height 3
drag, startPoint x: 264, startPoint y: 284, endPoint x: 264, endPoint y: 242, distance: 41.9
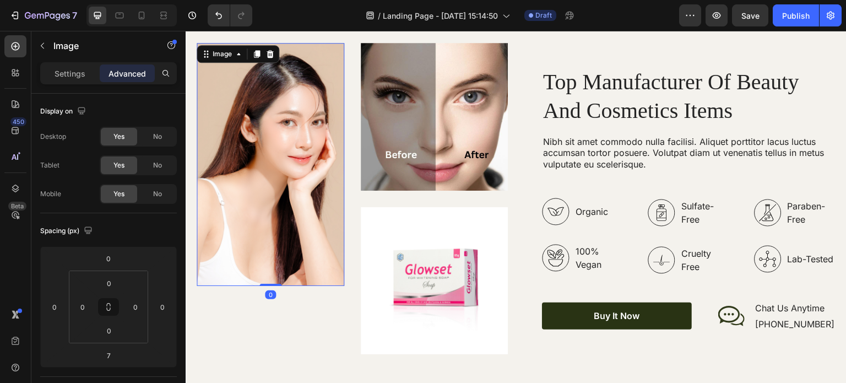
click at [264, 242] on div "Image 0" at bounding box center [271, 164] width 148 height 243
type input "0"
click at [387, 171] on img at bounding box center [435, 117] width 148 height 148
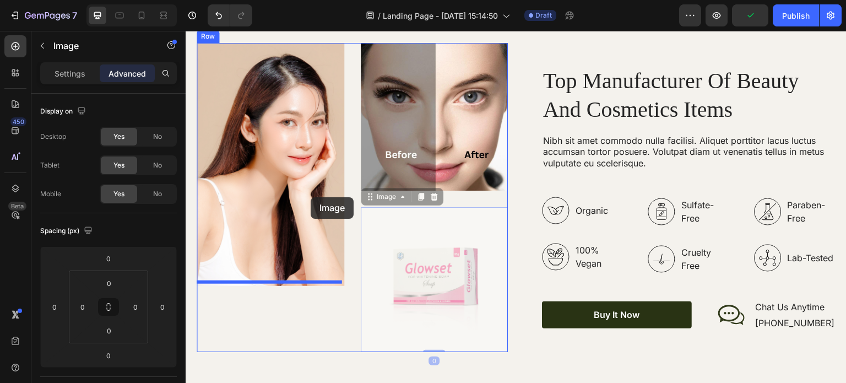
drag, startPoint x: 412, startPoint y: 258, endPoint x: 311, endPoint y: 197, distance: 118.1
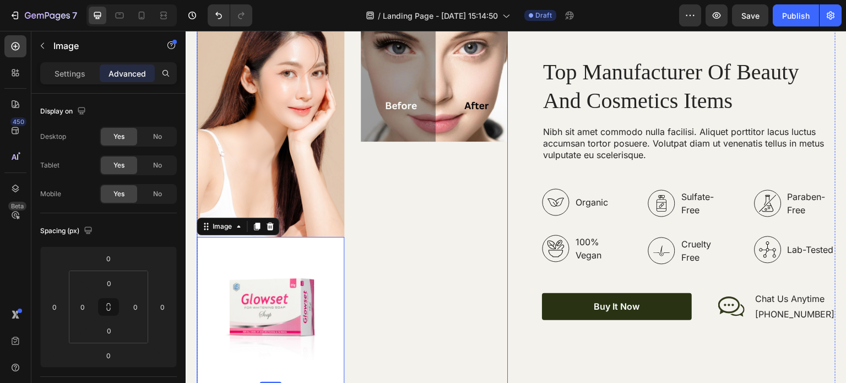
scroll to position [1974, 0]
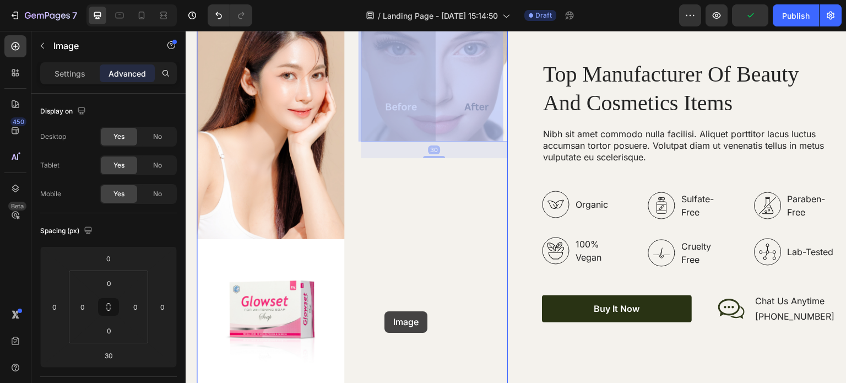
drag, startPoint x: 470, startPoint y: 88, endPoint x: 385, endPoint y: 311, distance: 238.9
click at [385, 311] on div "Header Image Image Image 30 Image 30 Row Top Manufacturer Of Beauty And Cosmeti…" at bounding box center [516, 44] width 661 height 3975
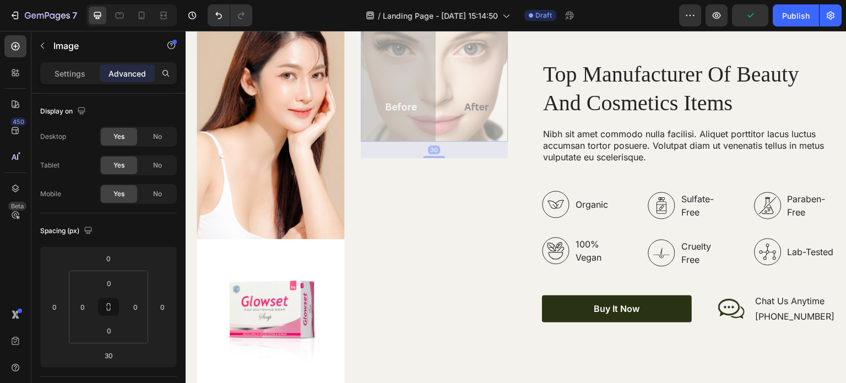
drag, startPoint x: 407, startPoint y: 106, endPoint x: 424, endPoint y: 297, distance: 191.9
click at [424, 297] on div "Image 30 Image 30" at bounding box center [435, 191] width 148 height 390
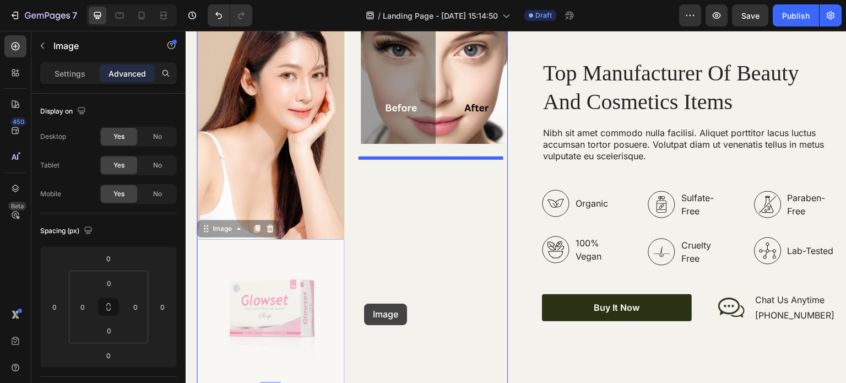
drag, startPoint x: 296, startPoint y: 358, endPoint x: 370, endPoint y: 298, distance: 94.4
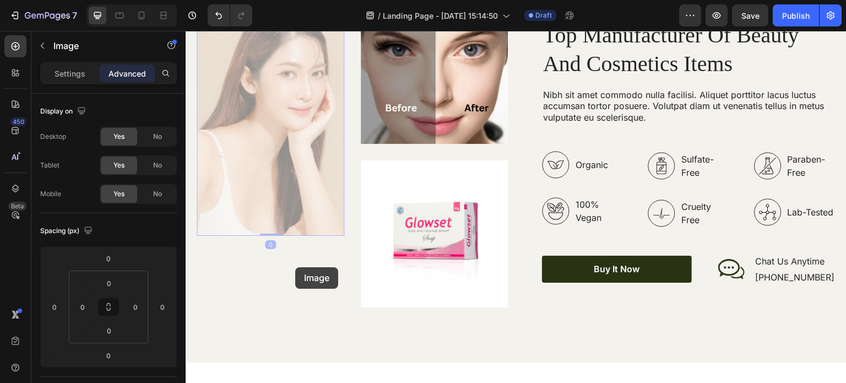
drag, startPoint x: 292, startPoint y: 225, endPoint x: 295, endPoint y: 267, distance: 42.5
click at [295, 267] on div "Header Image 0 Image 0 Image Image Row Top Manufacturer Of Beauty And Cosmetics…" at bounding box center [516, 4] width 661 height 3895
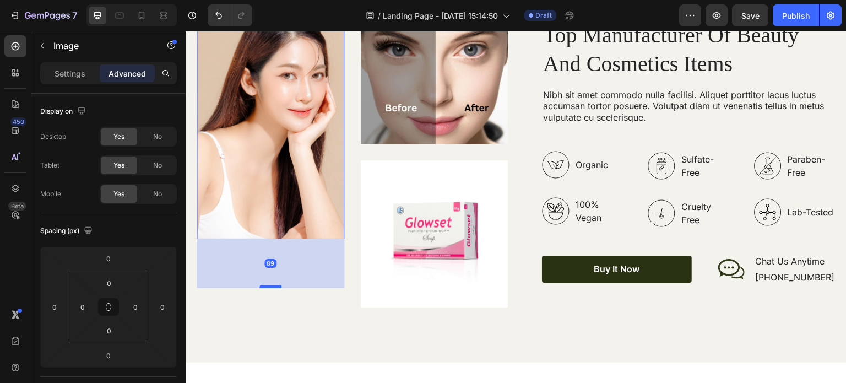
drag, startPoint x: 268, startPoint y: 233, endPoint x: 269, endPoint y: 282, distance: 49.0
click at [269, 285] on div at bounding box center [270, 286] width 22 height 3
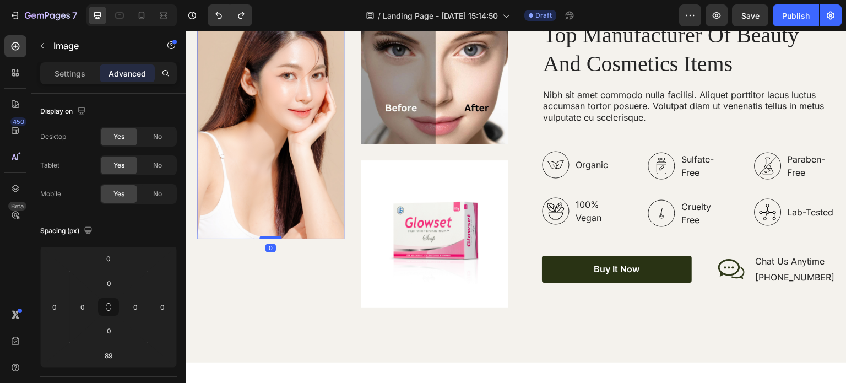
drag, startPoint x: 261, startPoint y: 283, endPoint x: 268, endPoint y: 231, distance: 51.7
click at [268, 236] on div at bounding box center [270, 237] width 22 height 3
type input "0"
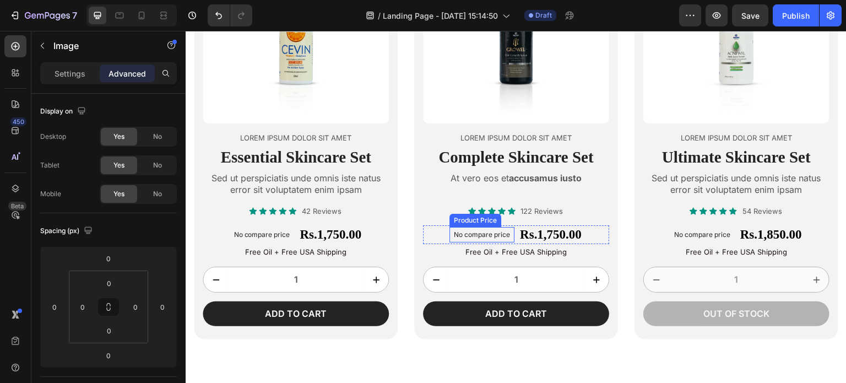
scroll to position [826, 0]
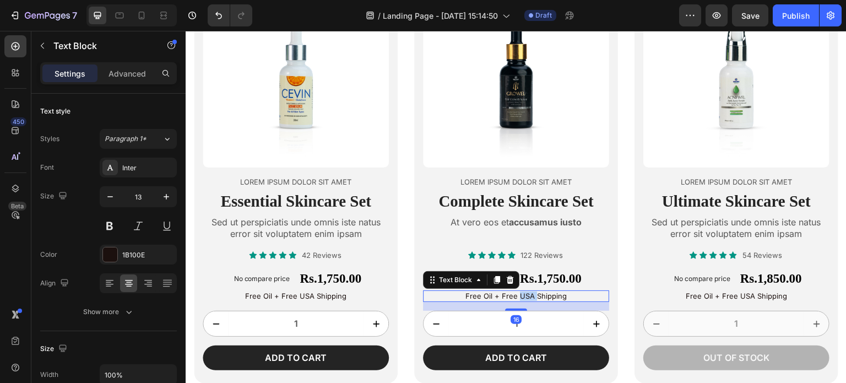
click at [524, 295] on p "Free Oil + Free USA Shipping" at bounding box center [516, 295] width 184 height 9
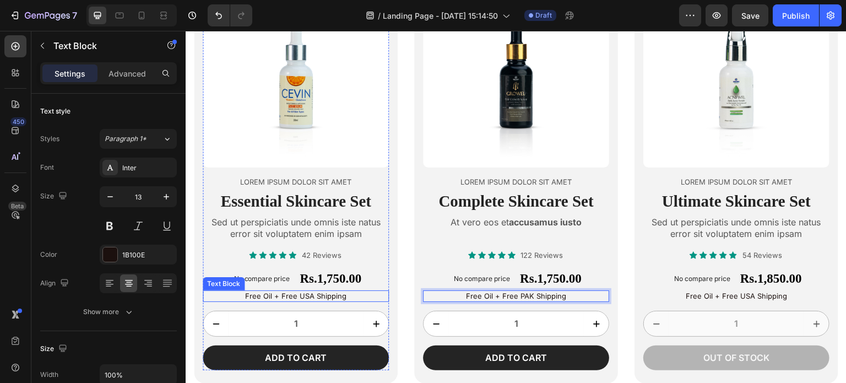
click at [310, 291] on p "Free Oil + Free USA Shipping" at bounding box center [296, 295] width 184 height 9
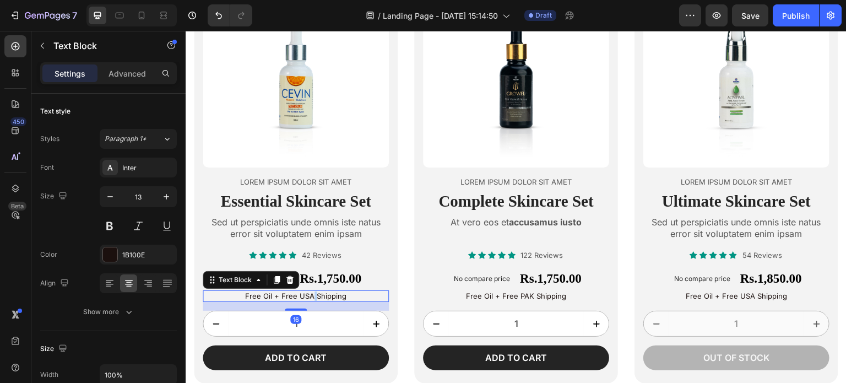
click at [310, 291] on p "Free Oil + Free USA Shipping" at bounding box center [296, 295] width 184 height 9
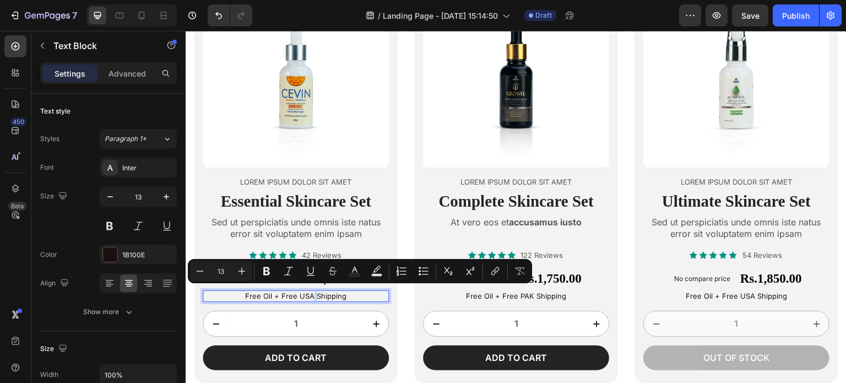
click at [310, 291] on p "Free Oil + Free USA Shipping" at bounding box center [296, 295] width 184 height 9
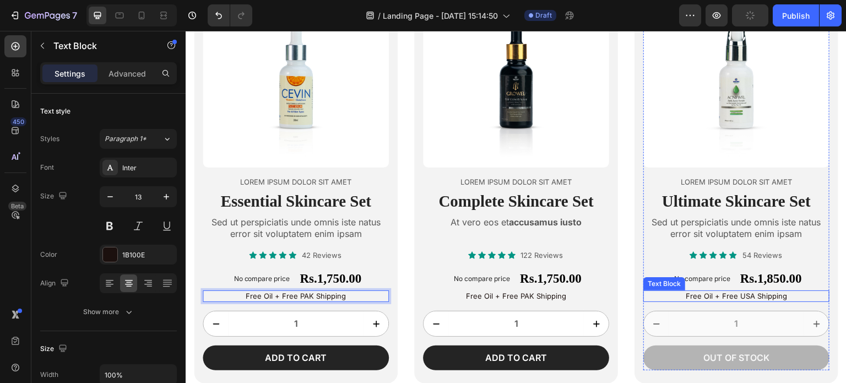
click at [744, 296] on p "Free Oil + Free USA Shipping" at bounding box center [737, 295] width 184 height 9
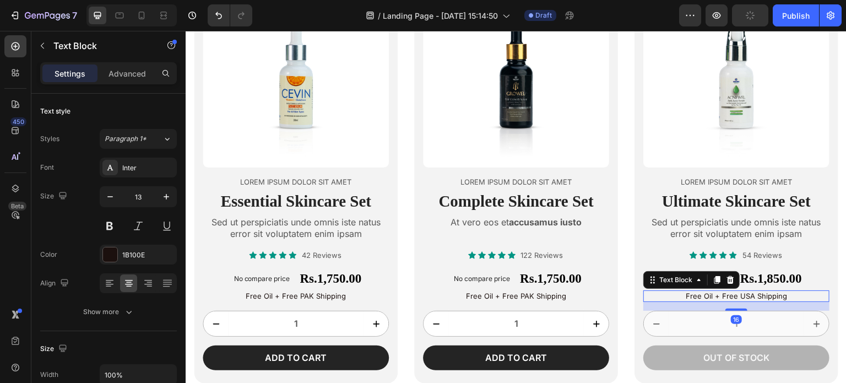
click at [744, 296] on p "Free Oil + Free USA Shipping" at bounding box center [737, 295] width 184 height 9
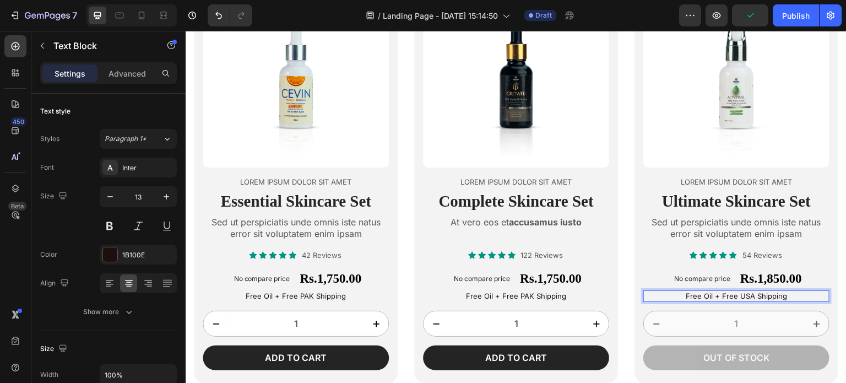
click at [743, 293] on p "Free Oil + Free USA Shipping" at bounding box center [737, 295] width 184 height 9
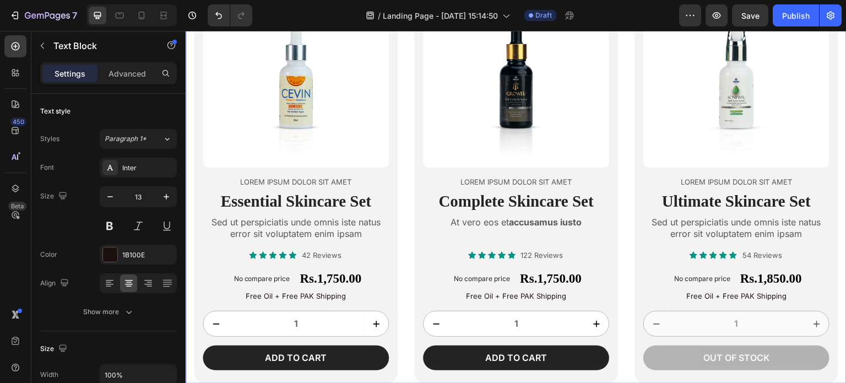
click at [618, 261] on div "Product Images Lorem ipsum dolor sit amet Text Block Essential Skincare Set Hea…" at bounding box center [516, 177] width 661 height 411
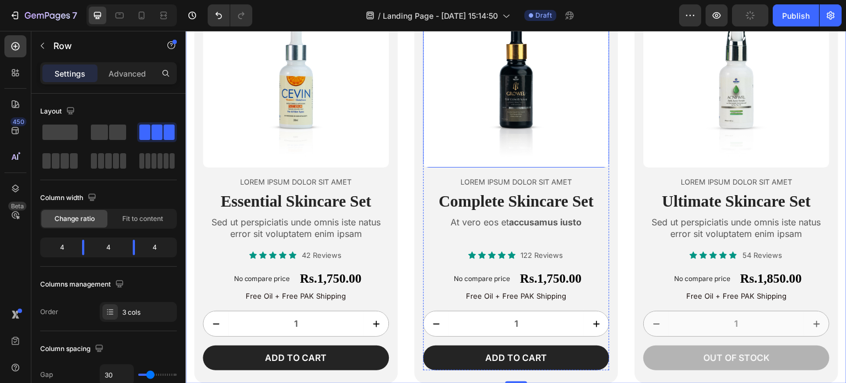
click at [462, 107] on img at bounding box center [516, 74] width 186 height 186
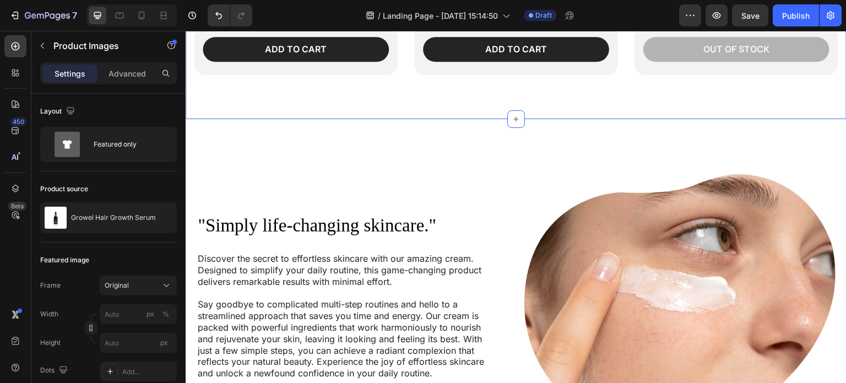
scroll to position [954, 0]
